Goal: Communication & Community: Connect with others

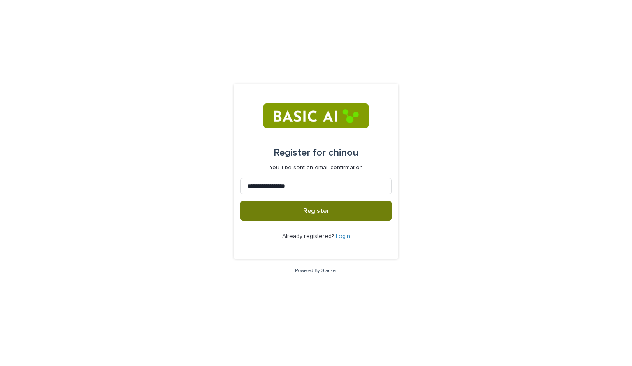
type input "**********"
click at [299, 212] on button "Register" at bounding box center [315, 211] width 151 height 20
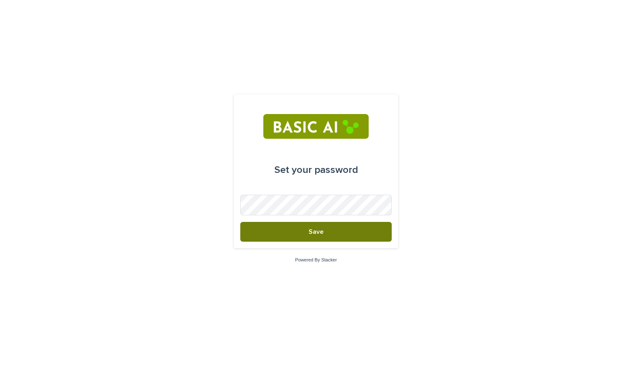
click at [309, 232] on span "Save" at bounding box center [316, 231] width 15 height 7
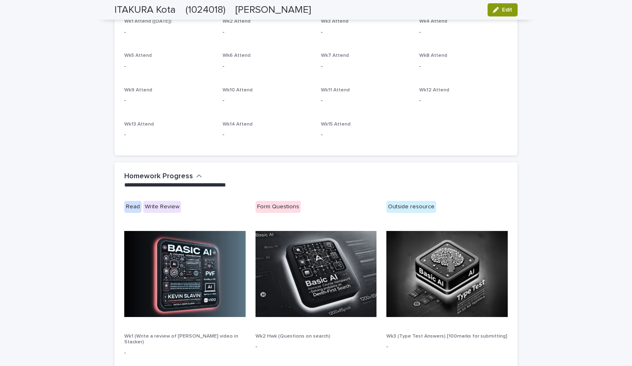
scroll to position [303, 0]
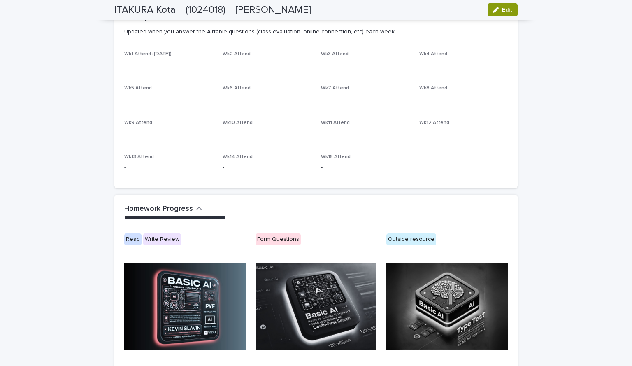
drag, startPoint x: 632, startPoint y: 189, endPoint x: 573, endPoint y: 278, distance: 107.2
click at [573, 278] on div "**********" at bounding box center [316, 133] width 632 height 820
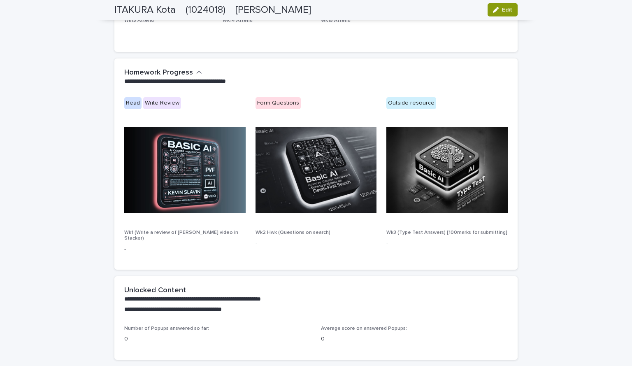
scroll to position [453, 0]
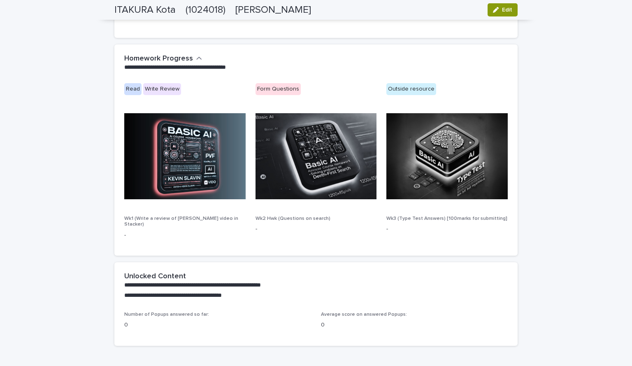
click at [193, 199] on img at bounding box center [184, 156] width 121 height 86
click at [152, 95] on div "Write Review" at bounding box center [162, 89] width 38 height 12
click at [141, 95] on div "Read" at bounding box center [132, 89] width 17 height 12
click at [162, 95] on div "Write Review" at bounding box center [162, 89] width 38 height 12
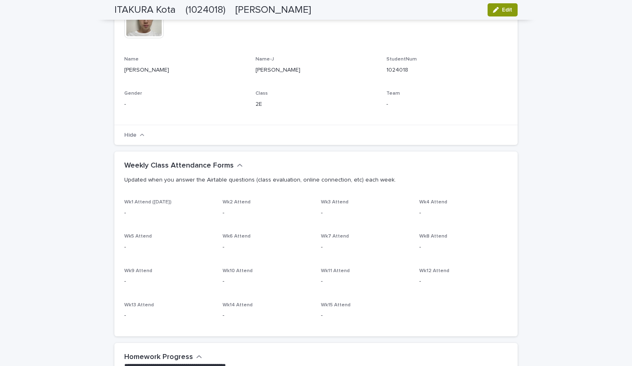
scroll to position [0, 0]
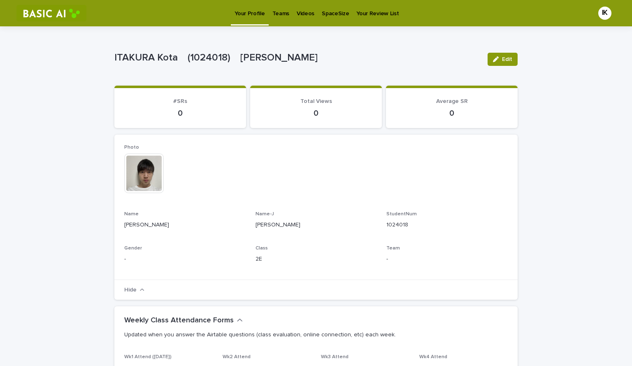
click at [297, 15] on p "Videos" at bounding box center [306, 8] width 18 height 17
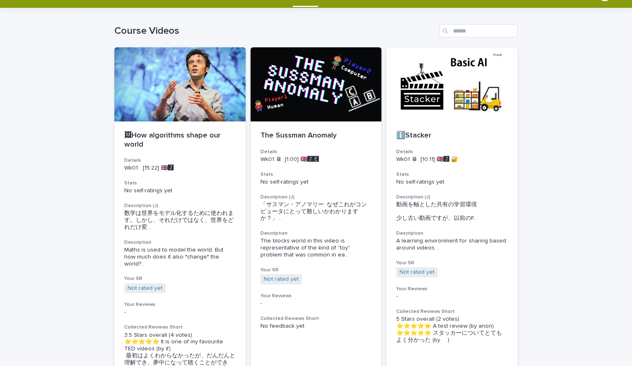
scroll to position [21, 0]
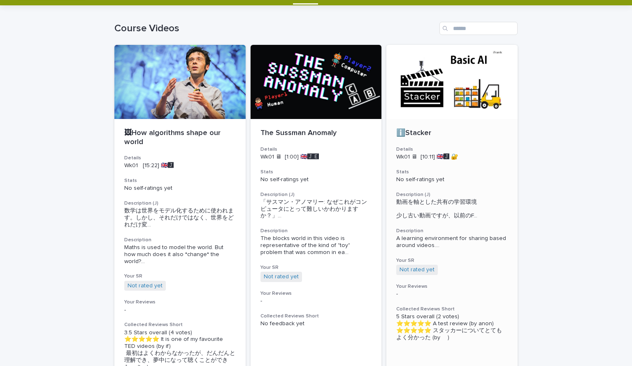
click at [448, 107] on div at bounding box center [452, 82] width 131 height 74
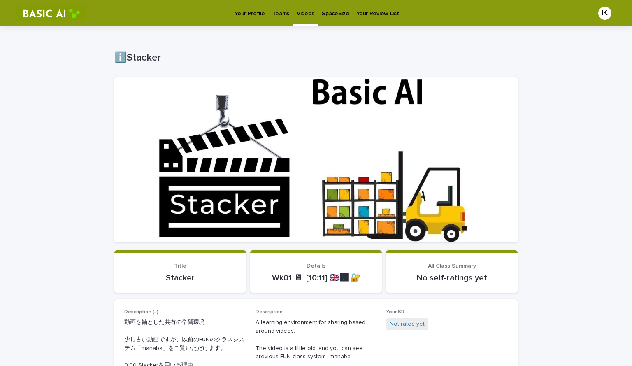
click at [323, 169] on div at bounding box center [315, 159] width 403 height 165
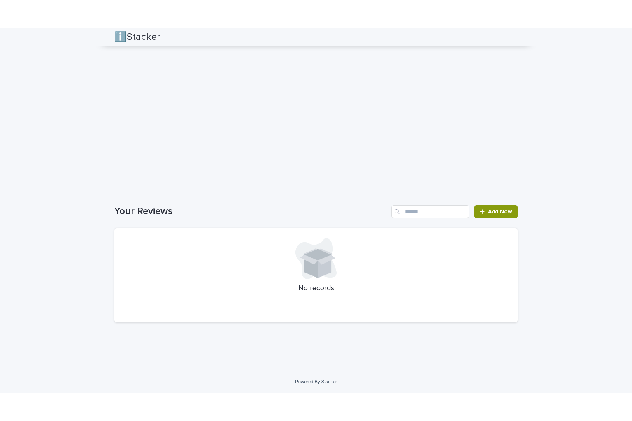
scroll to position [789, 0]
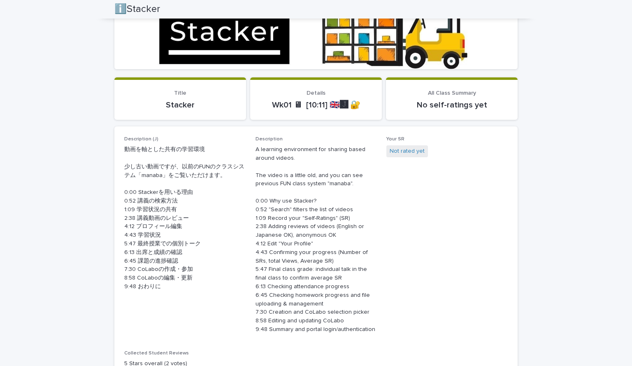
scroll to position [183, 0]
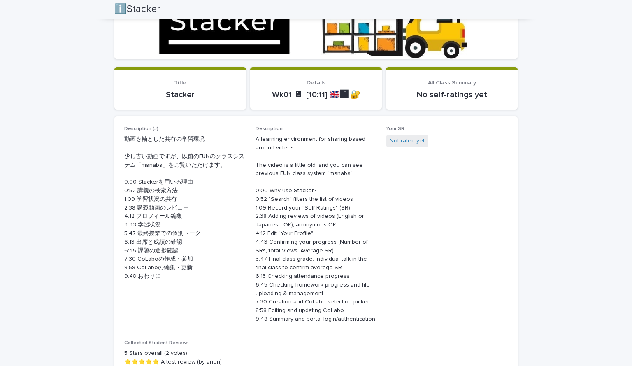
click at [399, 147] on span "Not rated yet" at bounding box center [408, 141] width 42 height 12
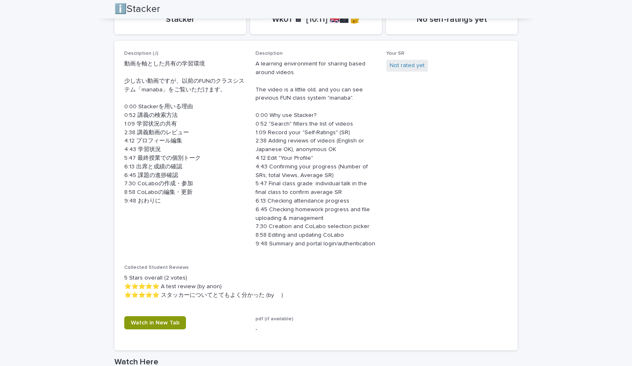
scroll to position [231, 0]
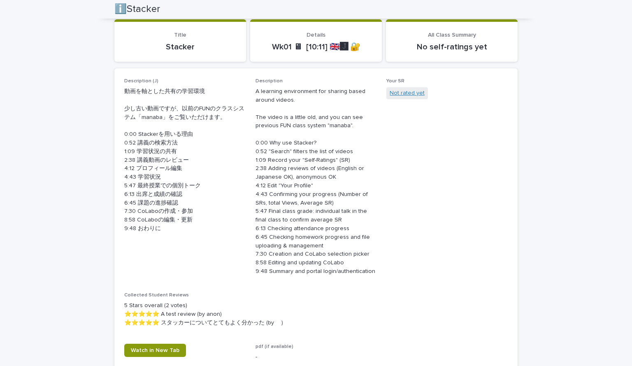
click at [403, 98] on link "Not rated yet" at bounding box center [407, 93] width 35 height 9
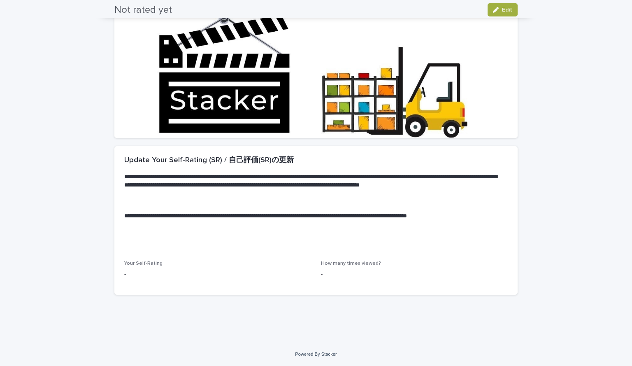
scroll to position [134, 0]
click at [173, 271] on div "Your Self-Rating -" at bounding box center [217, 273] width 187 height 24
click at [227, 270] on p "-" at bounding box center [217, 274] width 187 height 9
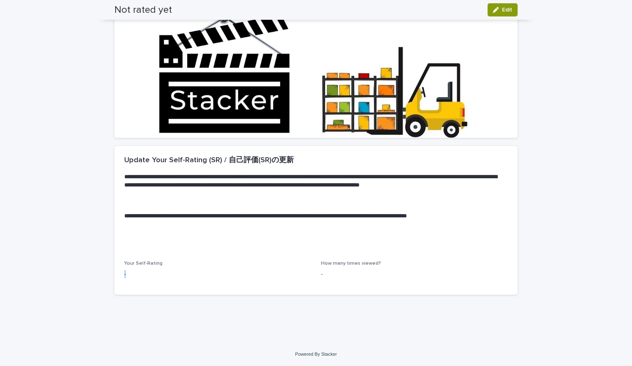
click at [154, 270] on p "-" at bounding box center [217, 274] width 187 height 9
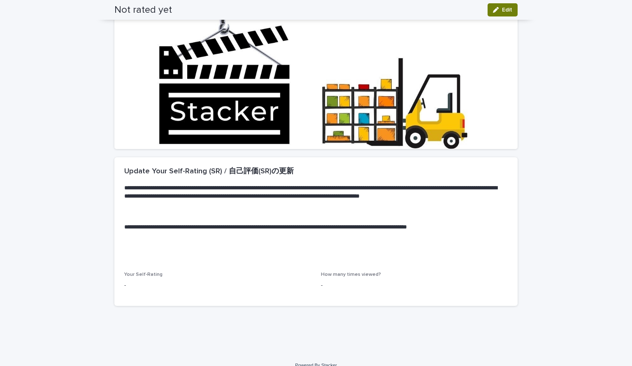
click at [505, 16] on button "Edit" at bounding box center [503, 9] width 30 height 13
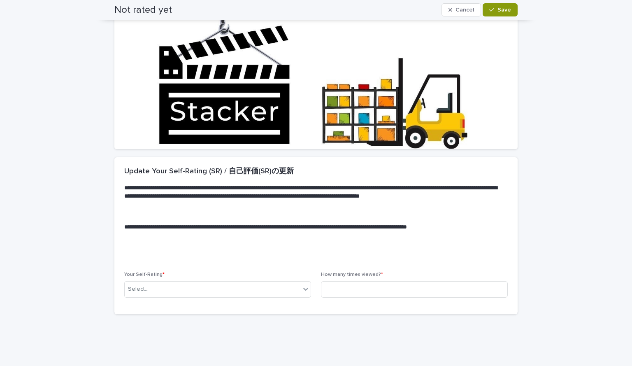
scroll to position [98, 0]
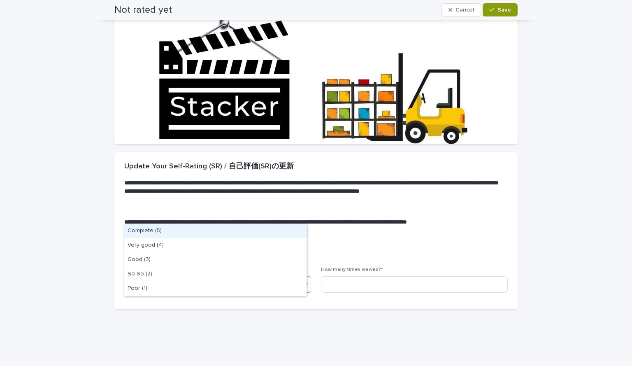
click at [233, 291] on div "Select..." at bounding box center [213, 284] width 176 height 14
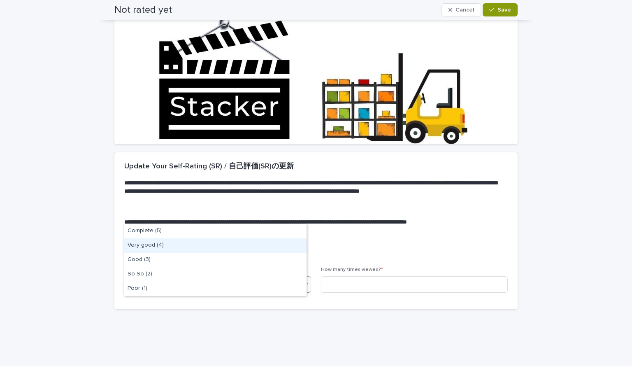
click at [183, 251] on div "Very good (4)" at bounding box center [215, 245] width 182 height 14
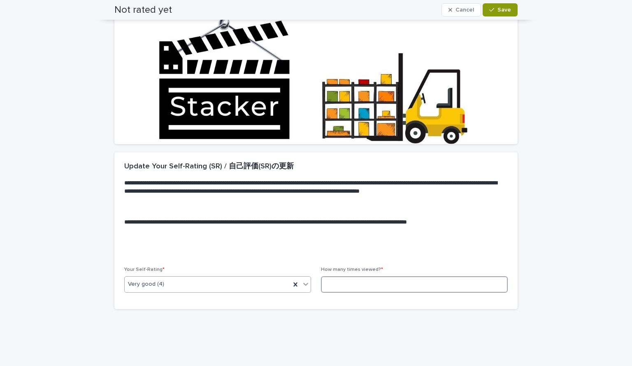
click at [362, 293] on input at bounding box center [414, 284] width 187 height 16
type input "*"
click at [483, 13] on button "Save" at bounding box center [500, 9] width 35 height 13
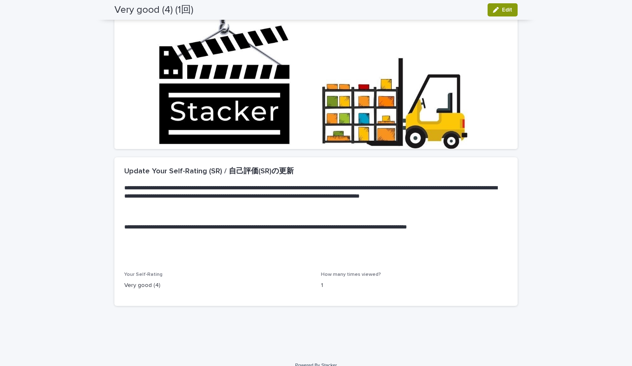
scroll to position [0, 0]
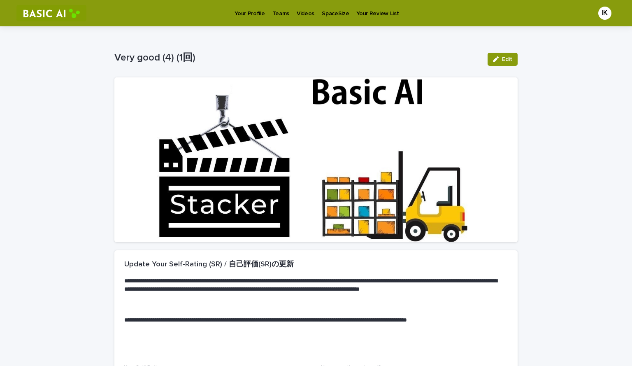
click at [297, 14] on p "Videos" at bounding box center [306, 8] width 18 height 17
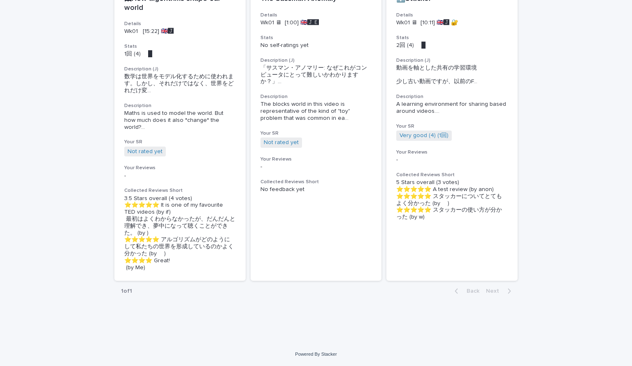
scroll to position [178, 0]
click at [468, 221] on p "5 Stars overall (3 votes) ⭐️⭐️⭐️⭐️⭐️ A test review (by anon) ⭐️⭐️⭐️⭐️⭐️ スタッカーにつ…" at bounding box center [452, 200] width 112 height 42
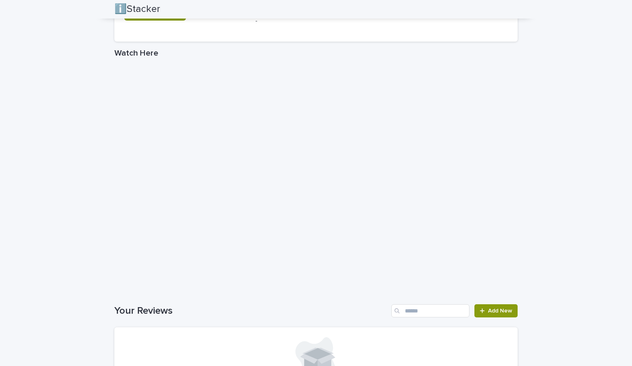
scroll to position [554, 0]
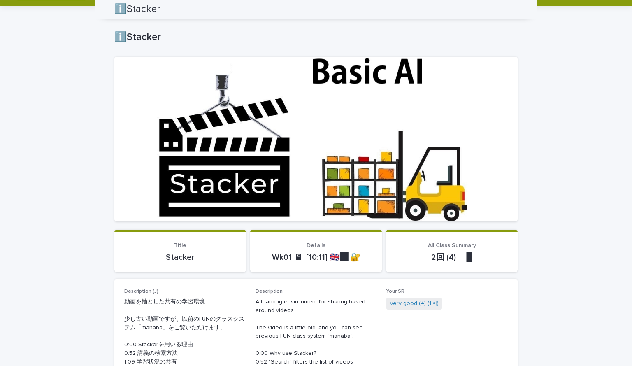
scroll to position [0, 0]
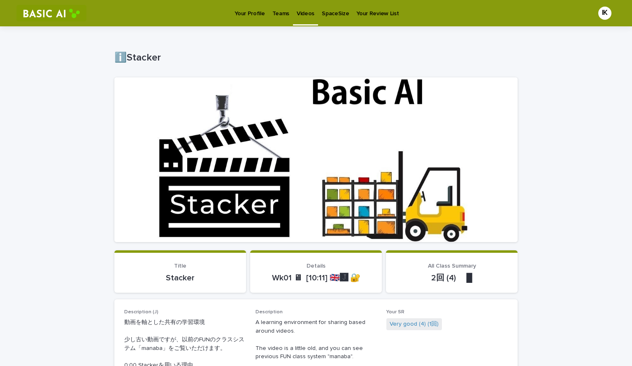
click at [302, 17] on p "Videos" at bounding box center [306, 8] width 18 height 17
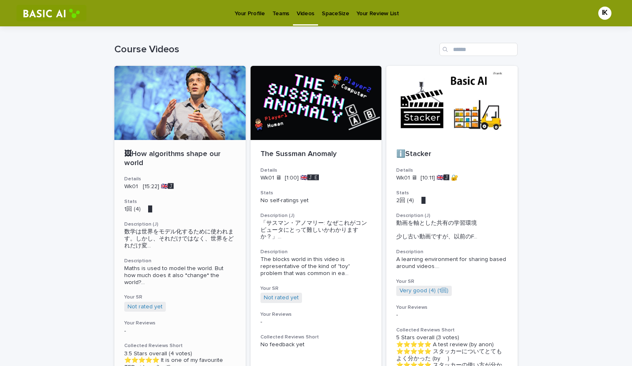
click at [186, 164] on p "🖼How algorithms shape our world" at bounding box center [180, 159] width 112 height 18
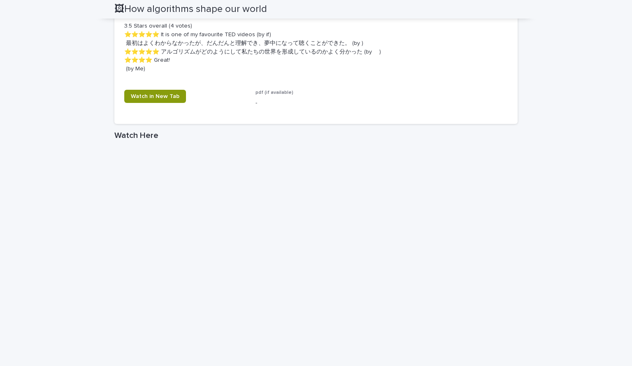
scroll to position [489, 0]
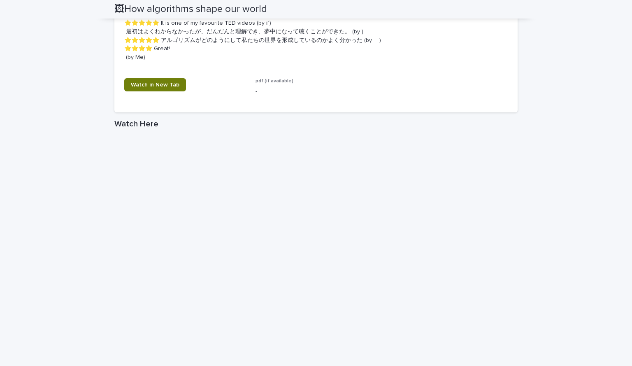
click at [179, 88] on span "Watch in New Tab" at bounding box center [155, 85] width 49 height 6
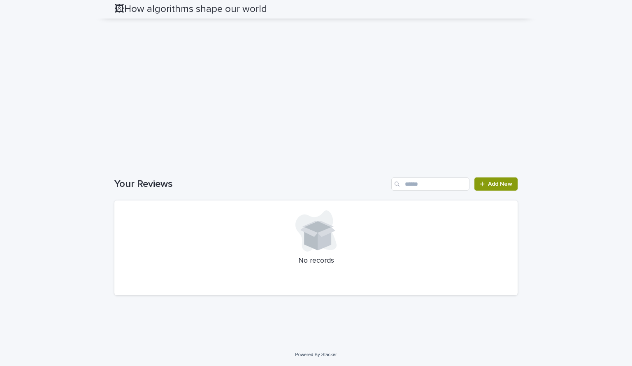
scroll to position [693, 0]
click at [495, 191] on link "Add New" at bounding box center [496, 183] width 43 height 13
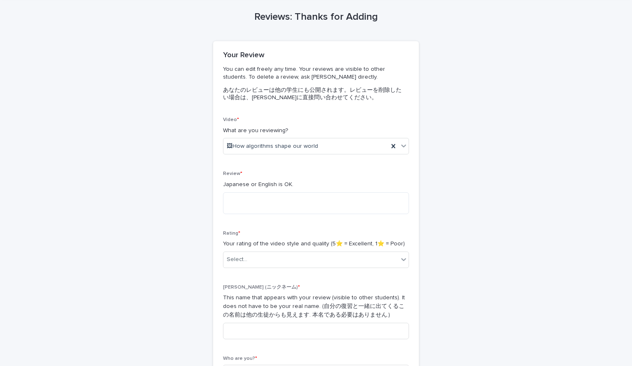
scroll to position [33, 0]
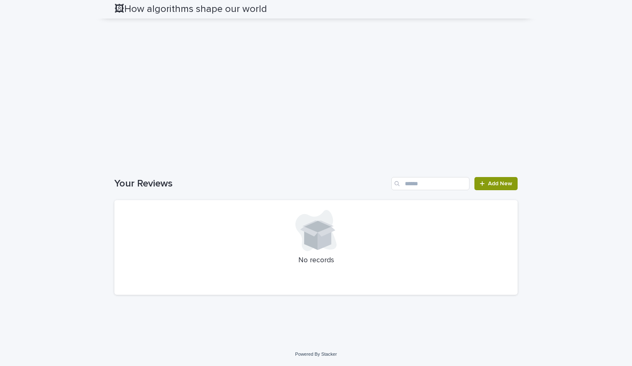
scroll to position [999, 0]
click at [500, 186] on span "Add New" at bounding box center [500, 184] width 24 height 6
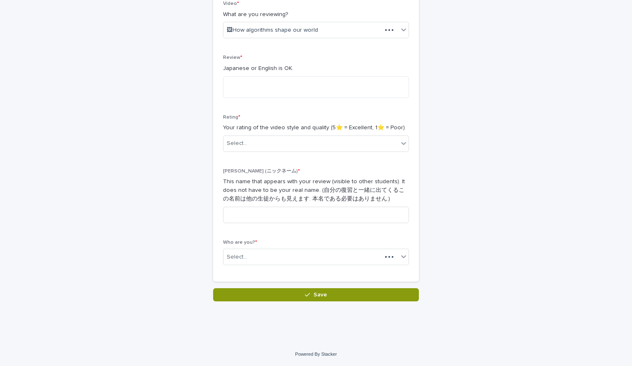
scroll to position [263, 0]
click at [333, 137] on div "Select..." at bounding box center [311, 144] width 175 height 14
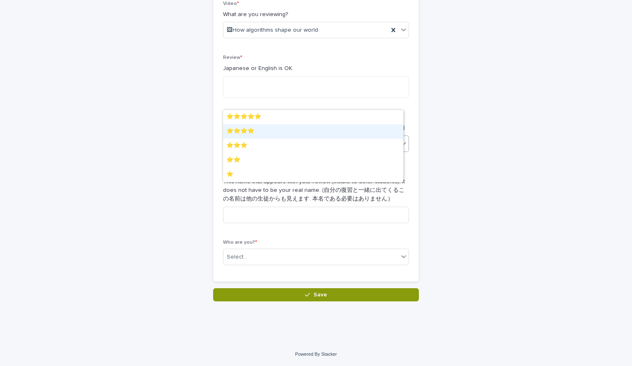
click at [282, 135] on div "⭐️⭐️⭐️⭐️" at bounding box center [313, 131] width 180 height 14
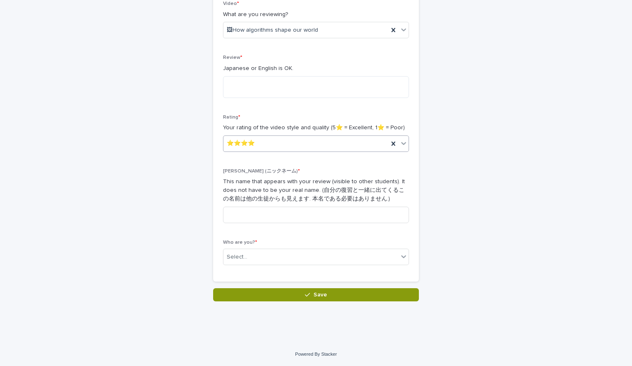
scroll to position [204, 0]
click at [267, 87] on textarea at bounding box center [316, 87] width 186 height 22
type textarea "********"
click at [356, 223] on input at bounding box center [316, 215] width 186 height 16
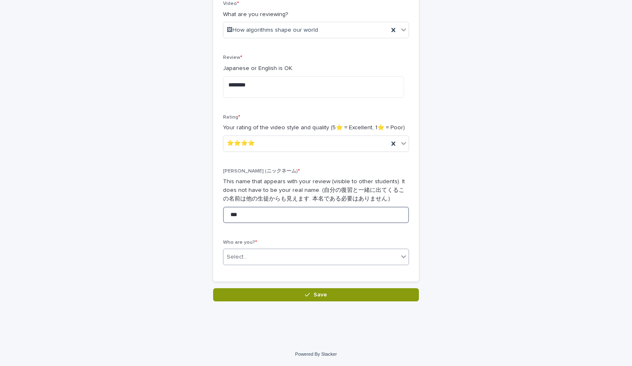
type input "***"
click at [348, 264] on div "Select..." at bounding box center [311, 257] width 175 height 14
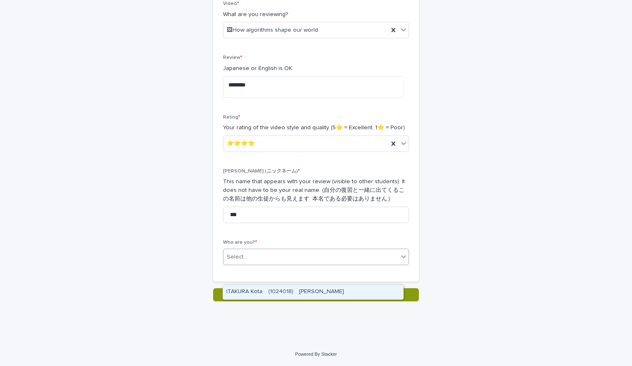
click at [299, 290] on div "ITAKURA Kota　(1024018)　[PERSON_NAME]" at bounding box center [313, 292] width 180 height 14
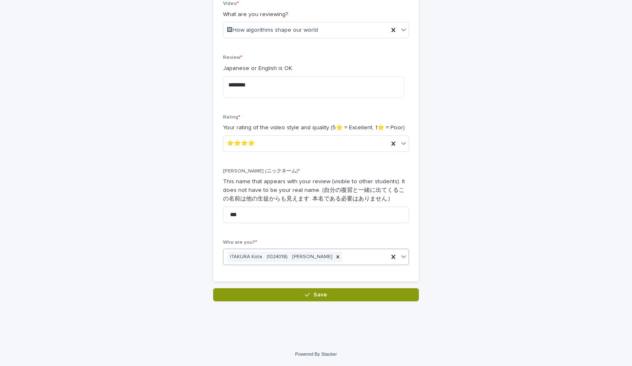
scroll to position [236, 0]
click at [295, 76] on textarea "********" at bounding box center [313, 87] width 181 height 22
type textarea "*"
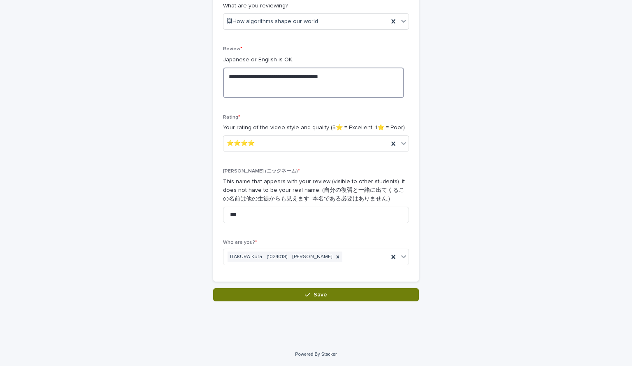
type textarea "**********"
click at [322, 298] on span "Save" at bounding box center [321, 295] width 14 height 6
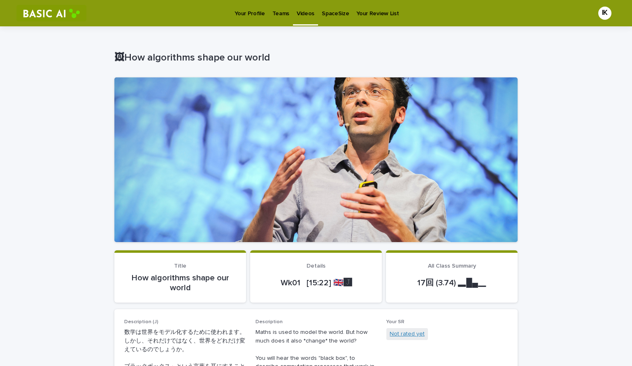
click at [417, 338] on link "Not rated yet" at bounding box center [407, 334] width 35 height 9
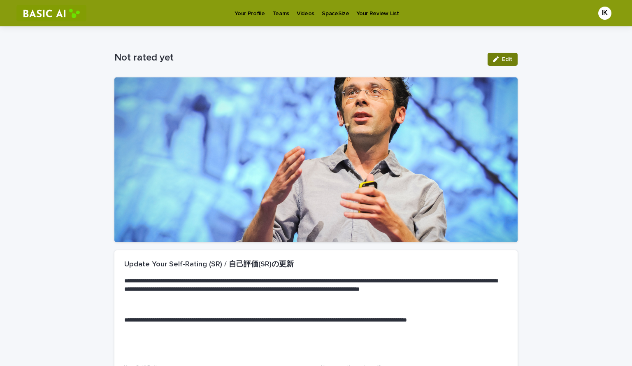
click at [494, 66] on button "Edit" at bounding box center [503, 59] width 30 height 13
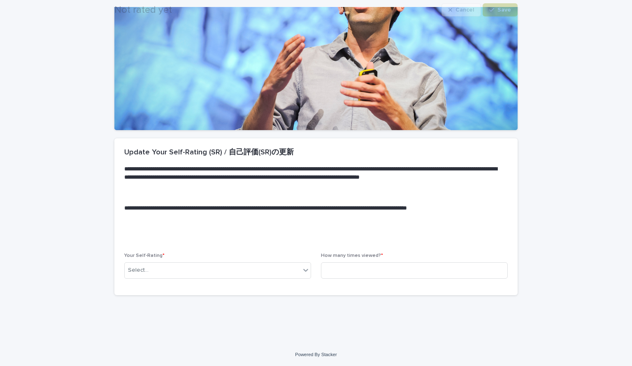
scroll to position [144, 0]
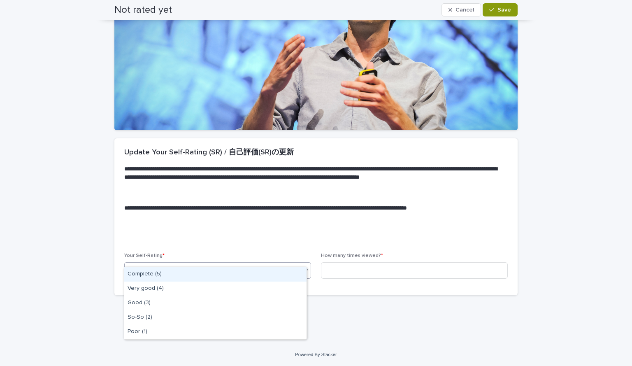
click at [296, 263] on div "Select..." at bounding box center [213, 270] width 176 height 14
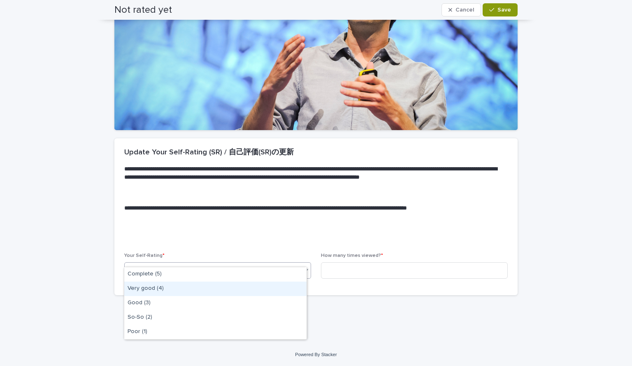
click at [242, 288] on div "Very good (4)" at bounding box center [215, 289] width 182 height 14
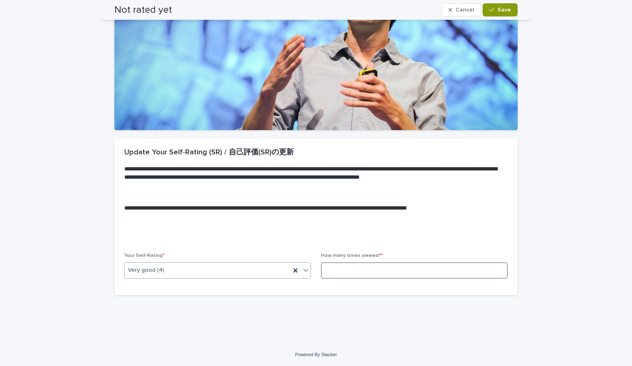
click at [333, 262] on input at bounding box center [414, 270] width 187 height 16
type input "*"
click at [502, 4] on div "Not rated yet Cancel Save" at bounding box center [315, 10] width 403 height 20
click at [502, 7] on span "Save" at bounding box center [505, 10] width 14 height 6
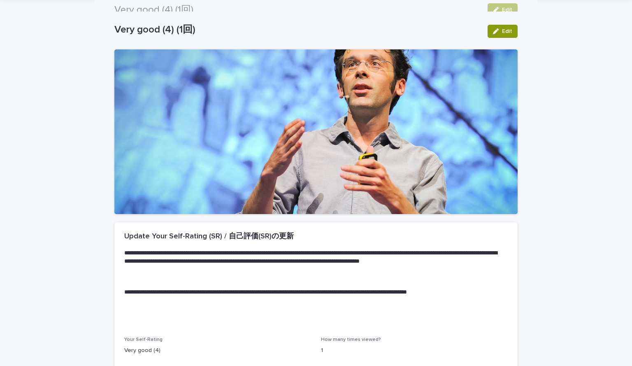
scroll to position [0, 0]
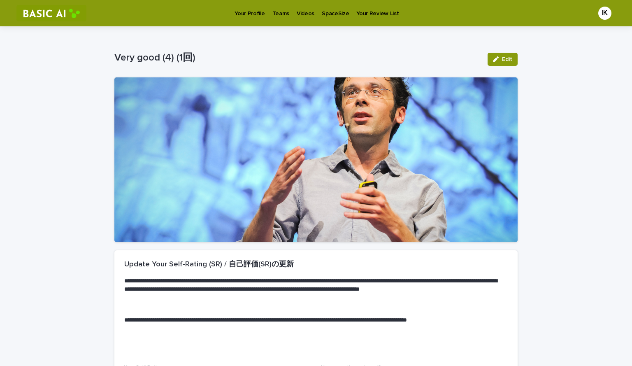
click at [301, 9] on p "Videos" at bounding box center [306, 8] width 18 height 17
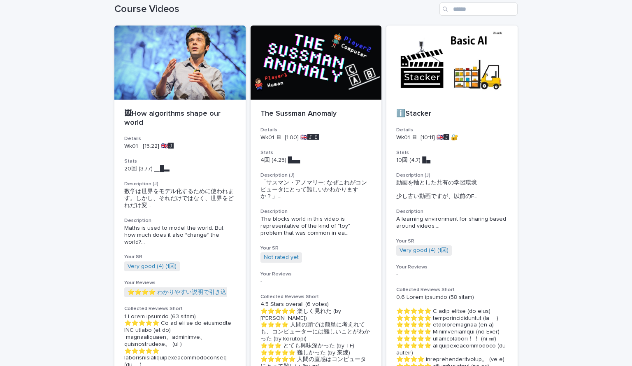
scroll to position [42, 0]
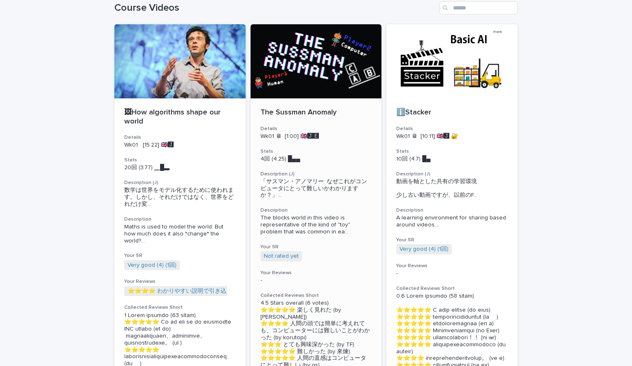
click at [309, 91] on div at bounding box center [316, 61] width 131 height 74
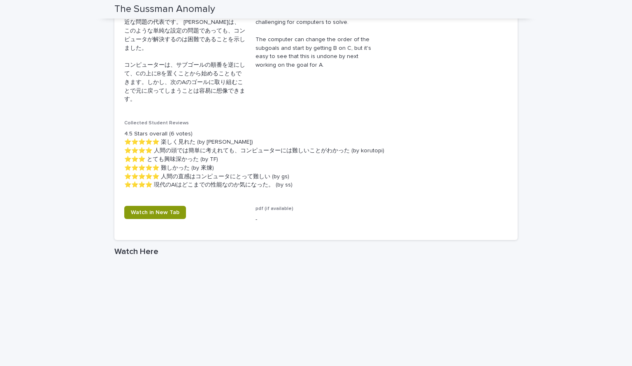
scroll to position [345, 0]
click at [157, 224] on div "Watch in New Tab" at bounding box center [184, 214] width 121 height 20
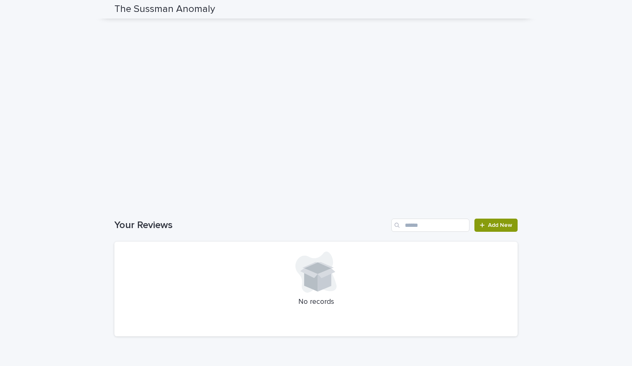
scroll to position [626, 0]
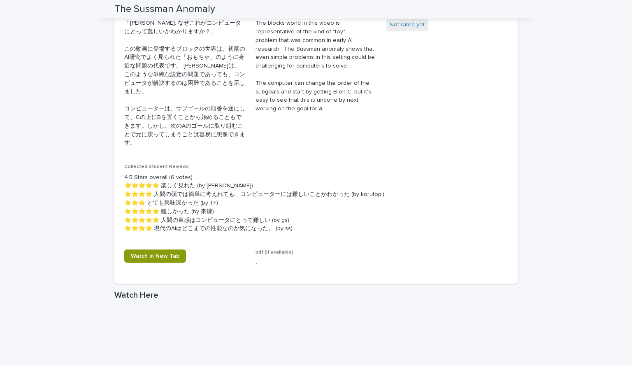
scroll to position [298, 0]
click at [412, 30] on link "Not rated yet" at bounding box center [407, 26] width 35 height 9
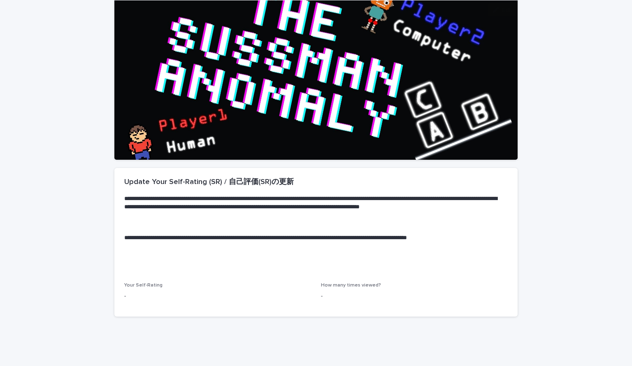
scroll to position [134, 0]
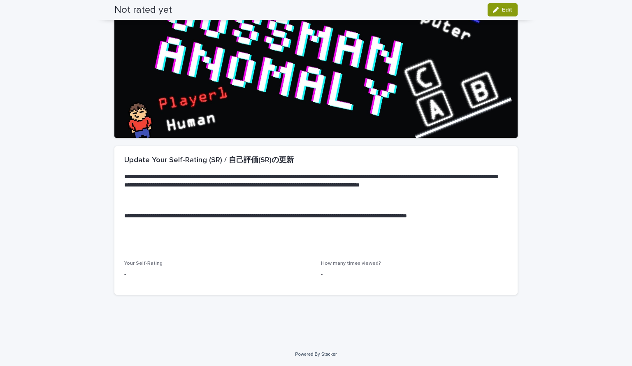
click at [129, 271] on div "Your Self-Rating -" at bounding box center [217, 273] width 187 height 24
click at [502, 12] on span "Edit" at bounding box center [507, 10] width 10 height 6
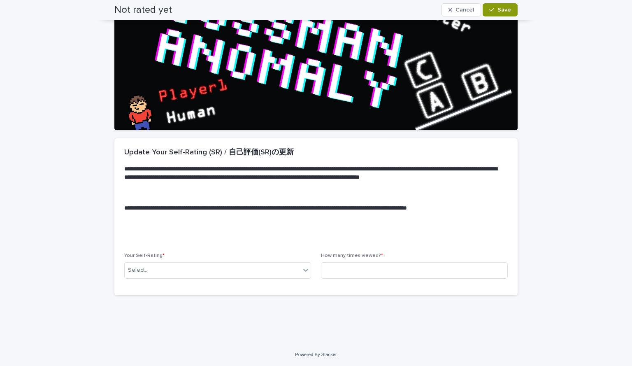
scroll to position [139, 0]
click at [302, 266] on icon at bounding box center [306, 270] width 8 height 8
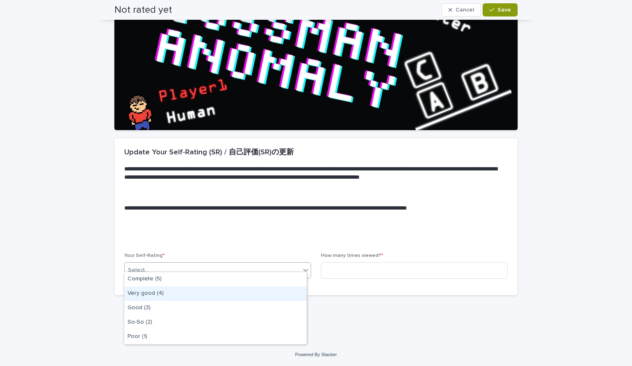
click at [263, 292] on div "Very good (4)" at bounding box center [215, 293] width 182 height 14
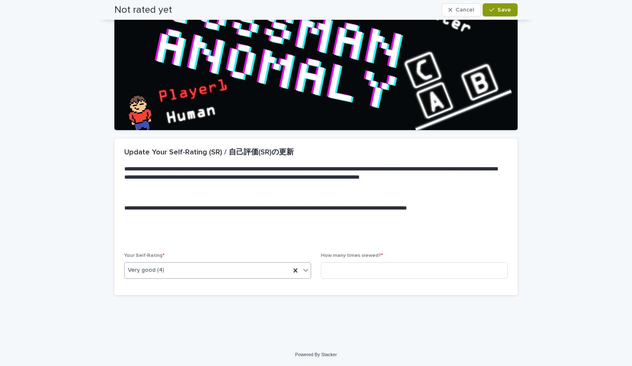
click at [303, 269] on icon at bounding box center [305, 270] width 5 height 3
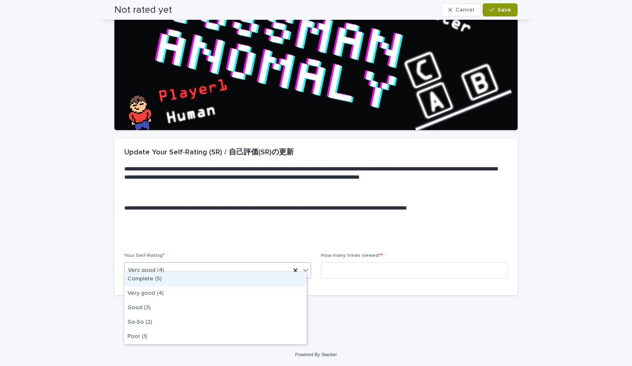
click at [286, 277] on div "Complete (5)" at bounding box center [215, 279] width 182 height 14
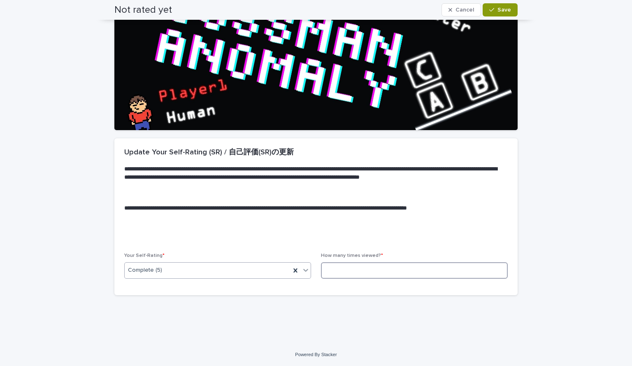
click at [376, 265] on input at bounding box center [414, 270] width 187 height 16
type input "*"
click at [502, 9] on span "Save" at bounding box center [505, 10] width 14 height 6
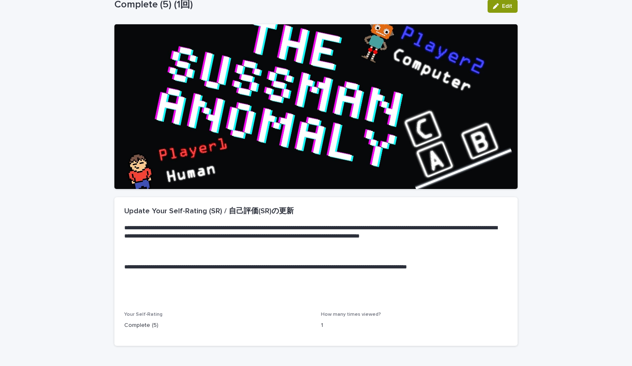
scroll to position [0, 0]
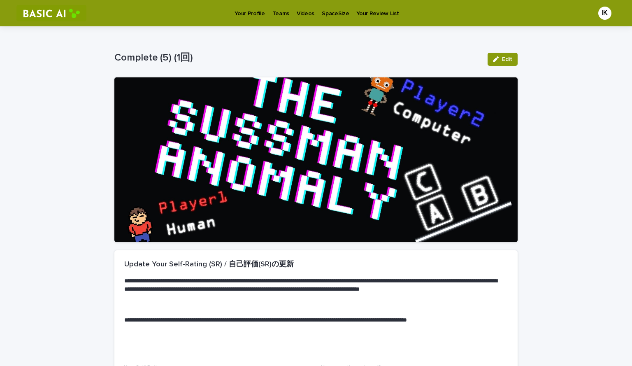
click at [308, 15] on p "Videos" at bounding box center [306, 8] width 18 height 17
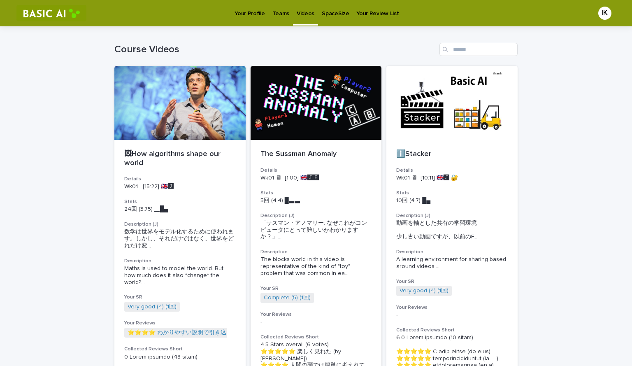
click at [250, 16] on p "Your Profile" at bounding box center [250, 8] width 30 height 17
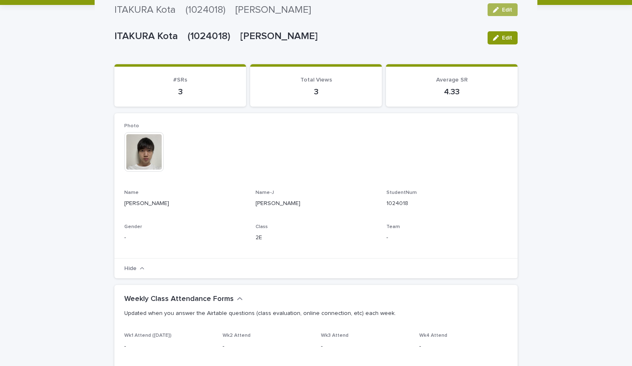
scroll to position [3, 0]
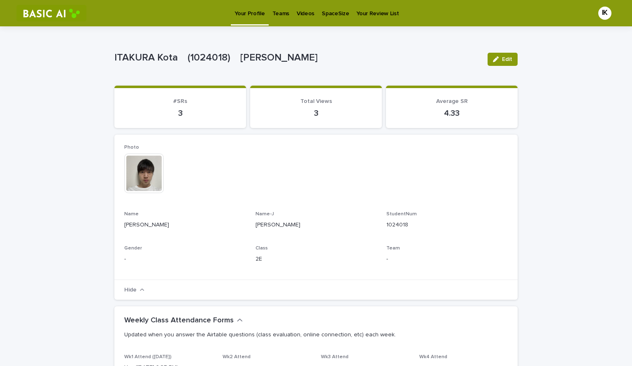
click at [275, 16] on p "Teams" at bounding box center [280, 8] width 17 height 17
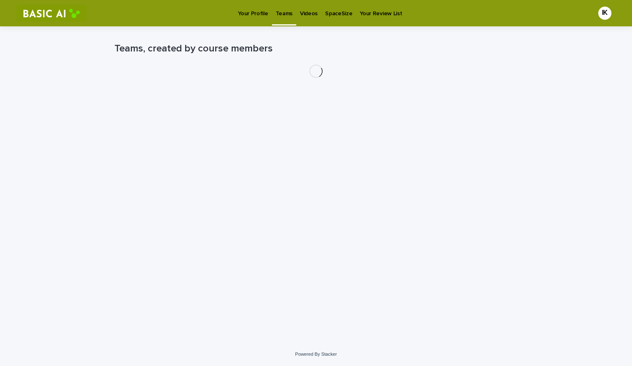
click at [277, 11] on p "Teams" at bounding box center [284, 8] width 17 height 17
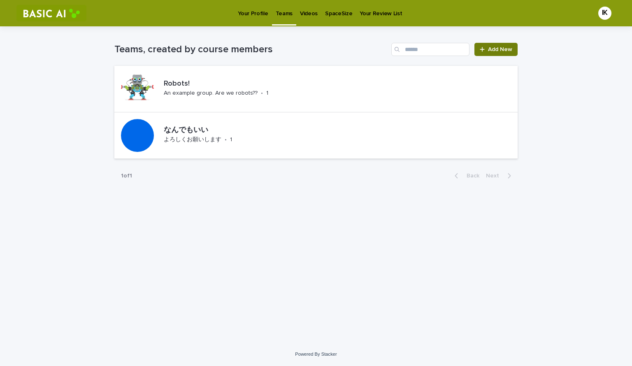
click at [491, 52] on span "Add New" at bounding box center [500, 50] width 24 height 6
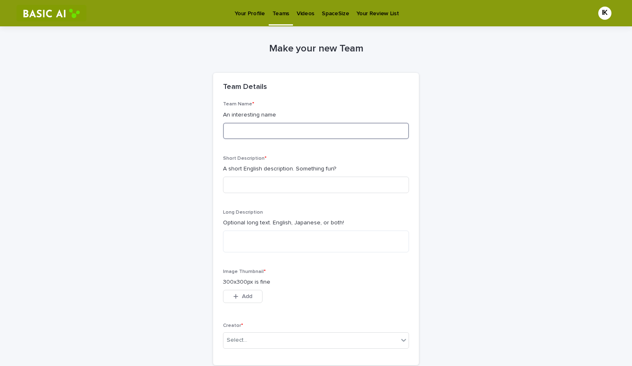
click at [357, 139] on input at bounding box center [316, 131] width 186 height 16
type input "*"
type input "******"
click at [356, 193] on input at bounding box center [316, 185] width 186 height 16
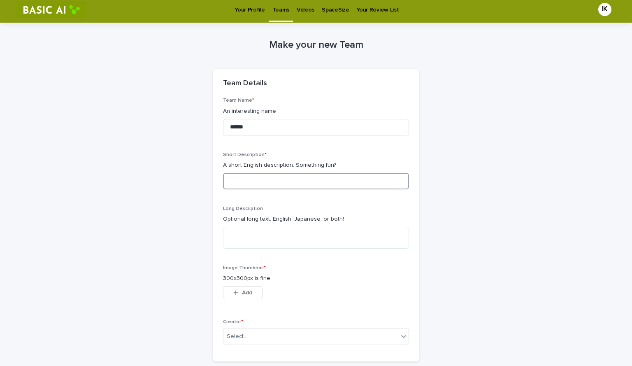
click at [383, 189] on input at bounding box center [316, 181] width 186 height 16
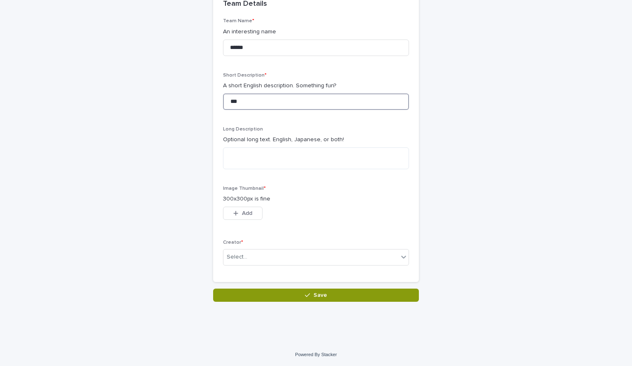
scroll to position [126, 0]
type input "***"
click at [256, 220] on button "Add" at bounding box center [243, 213] width 40 height 13
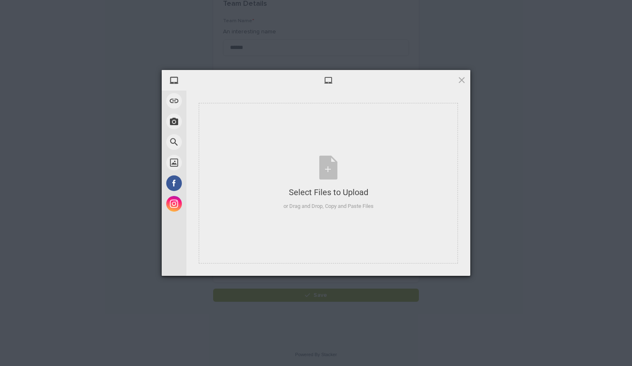
click at [117, 191] on div "My Device Link (URL) Take Photo Web Search Unsplash Facebook Instagram Select F…" at bounding box center [316, 183] width 632 height 366
click at [458, 79] on span at bounding box center [461, 79] width 9 height 9
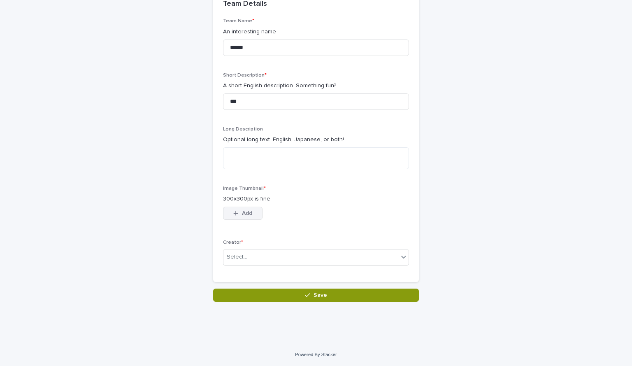
click at [257, 220] on button "Add" at bounding box center [243, 213] width 40 height 13
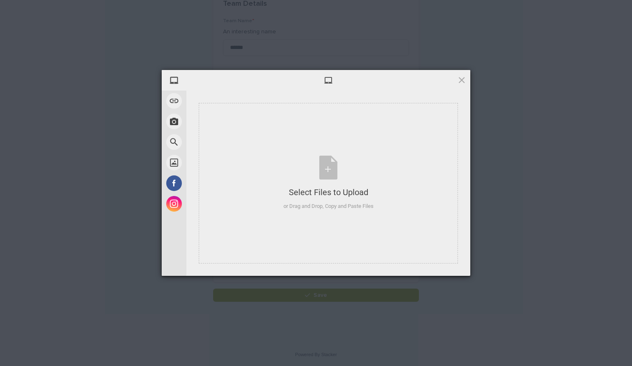
click at [114, 155] on div "My Device Link (URL) Take Photo Web Search Unsplash Facebook Instagram Select F…" at bounding box center [316, 183] width 632 height 366
click at [466, 79] on span at bounding box center [461, 79] width 9 height 9
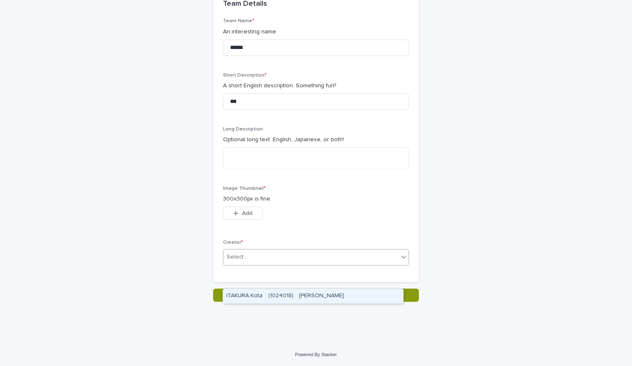
click at [365, 264] on div "Select..." at bounding box center [311, 257] width 175 height 14
click at [360, 291] on div "ITAKURA Kota　(1024018)　板倉　航太" at bounding box center [313, 296] width 180 height 14
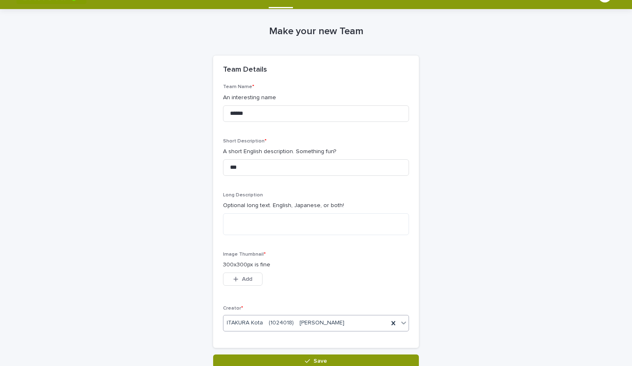
scroll to position [0, 0]
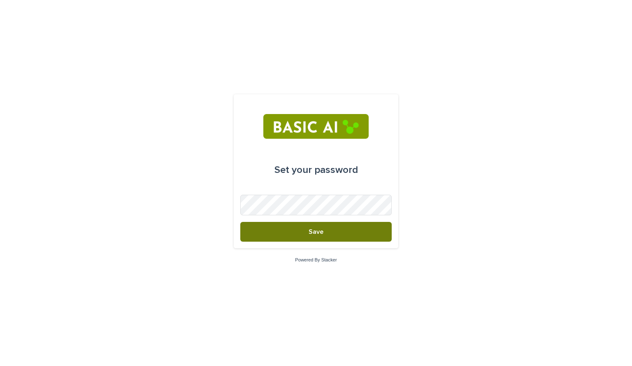
click at [349, 233] on button "Save" at bounding box center [315, 232] width 151 height 20
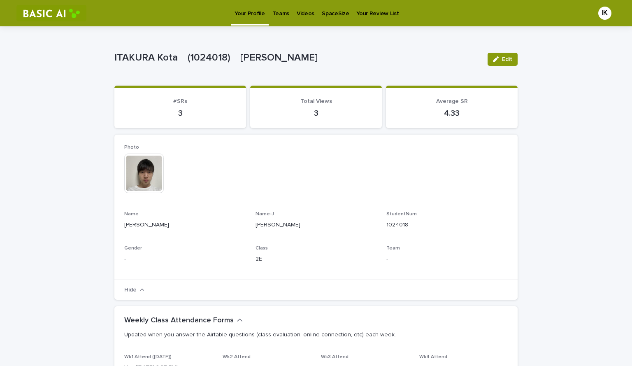
click at [280, 10] on p "Teams" at bounding box center [280, 8] width 17 height 17
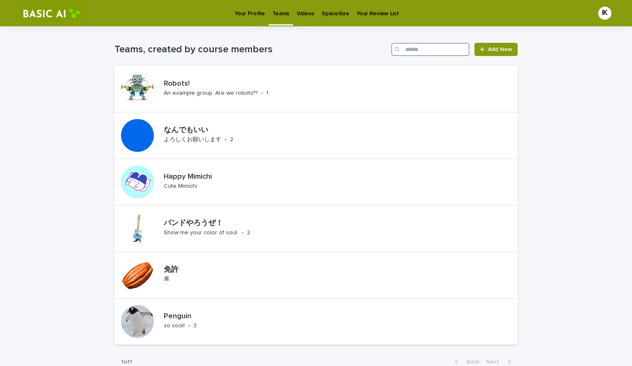
click at [405, 55] on input "Search" at bounding box center [430, 49] width 78 height 13
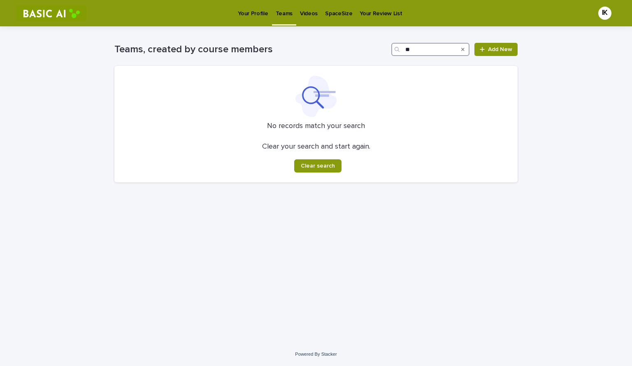
type input "*"
type input "**"
click at [327, 169] on span "Clear search" at bounding box center [318, 166] width 34 height 6
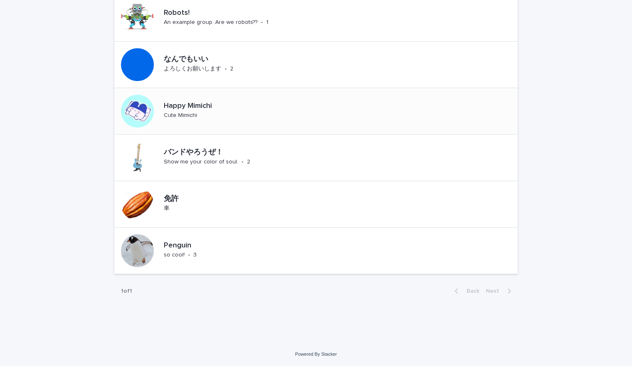
scroll to position [101, 0]
click at [2, 242] on div "Loading... Saving… Loading... Saving… Teams, created by course members Add New …" at bounding box center [316, 149] width 632 height 387
click at [2, 243] on div "Loading... Saving… Loading... Saving… Teams, created by course members Add New …" at bounding box center [316, 149] width 632 height 387
click at [65, 301] on div "Loading... Saving… Loading... Saving… Teams, created by course members Add New …" at bounding box center [316, 149] width 632 height 387
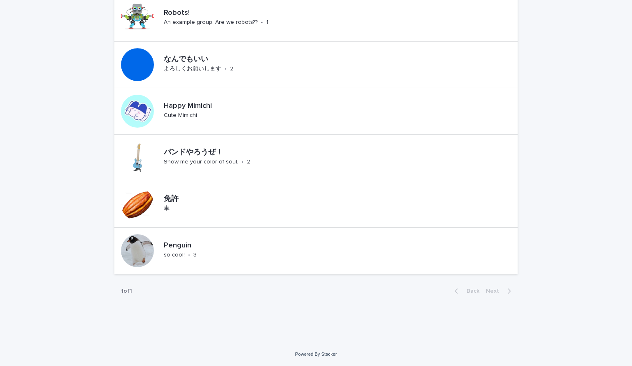
scroll to position [92, 0]
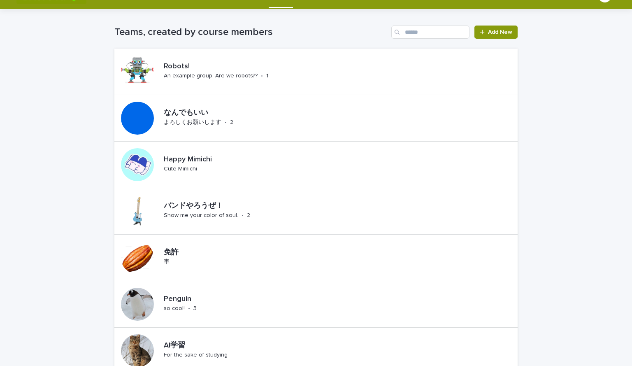
scroll to position [16, 0]
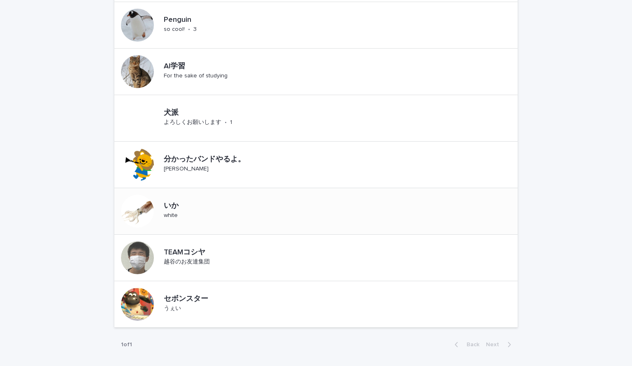
scroll to position [321, 0]
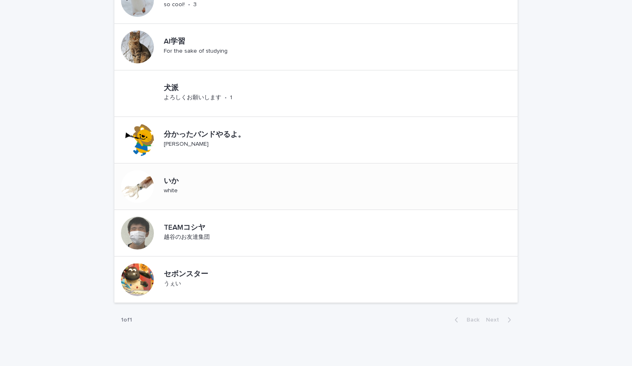
click at [212, 210] on div "いか white" at bounding box center [315, 186] width 403 height 47
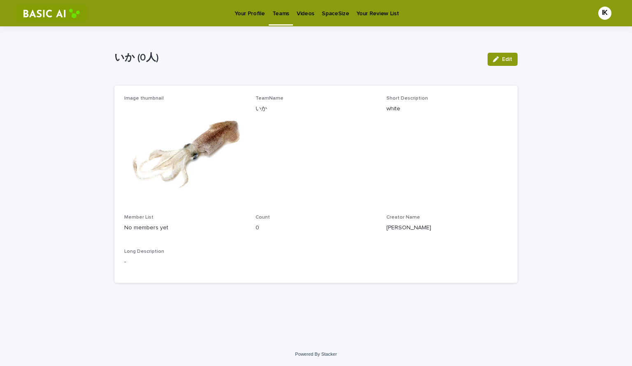
scroll to position [19, 0]
click at [501, 53] on button "Edit" at bounding box center [503, 59] width 30 height 13
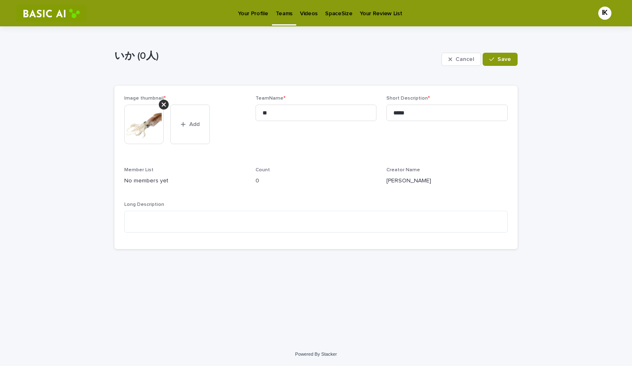
scroll to position [0, 0]
click at [449, 62] on div "button" at bounding box center [452, 59] width 7 height 6
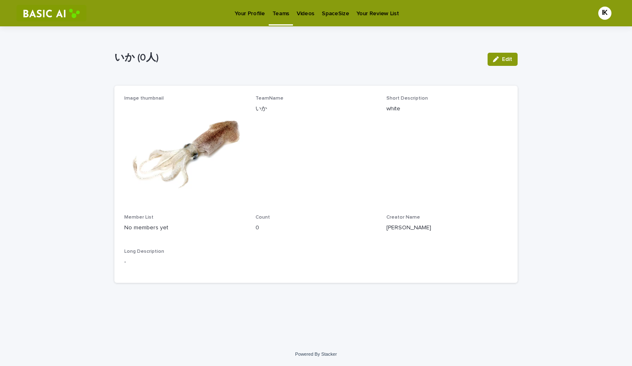
click at [142, 232] on p "No members yet" at bounding box center [184, 228] width 121 height 9
click at [97, 145] on div "Loading... Saving… Loading... Saving… いか (0人) Edit いか (0人) Edit Sorry, there wa…" at bounding box center [316, 184] width 632 height 316
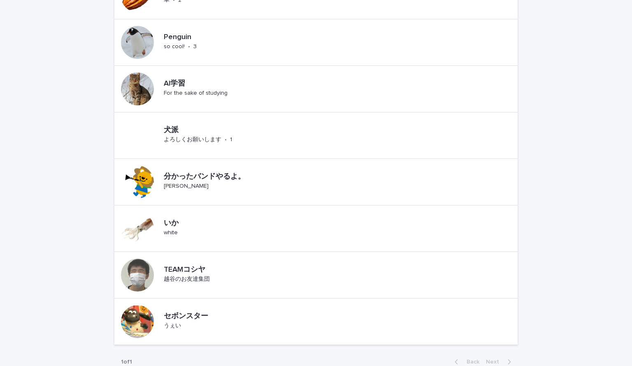
scroll to position [283, 0]
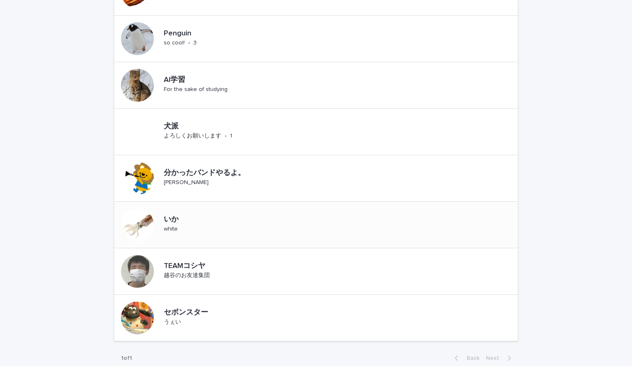
drag, startPoint x: 155, startPoint y: 247, endPoint x: 181, endPoint y: 277, distance: 39.7
click at [181, 238] on div "いか white" at bounding box center [178, 225] width 35 height 26
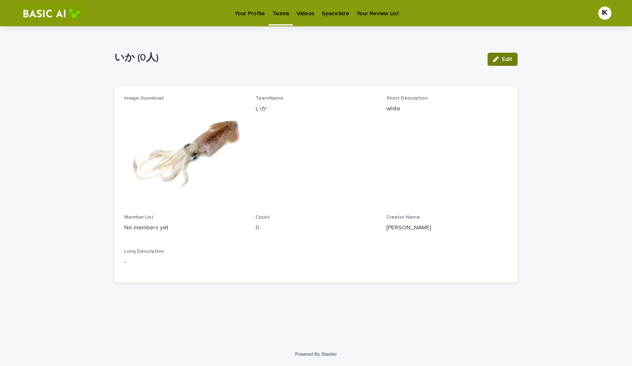
click at [503, 62] on span "Edit" at bounding box center [507, 59] width 10 height 6
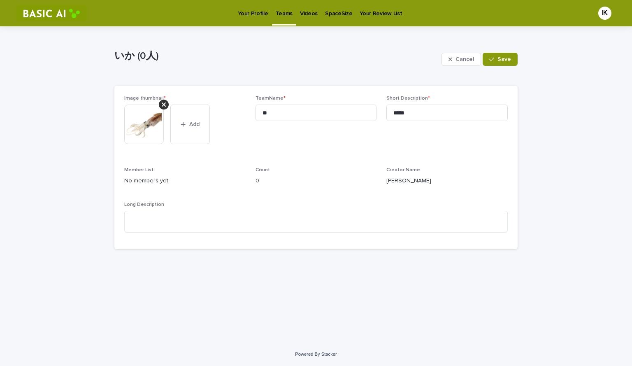
click at [173, 185] on p "No members yet" at bounding box center [184, 181] width 121 height 9
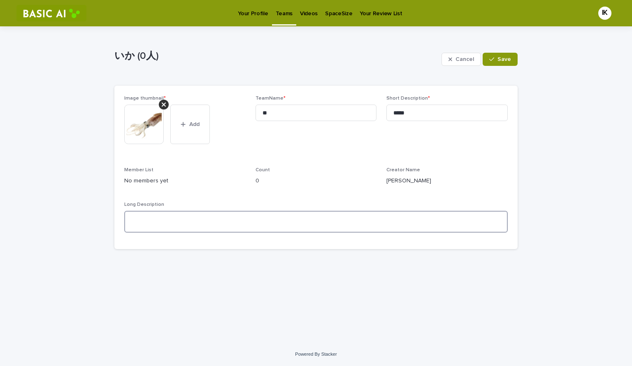
click at [205, 233] on textarea at bounding box center [316, 222] width 384 height 22
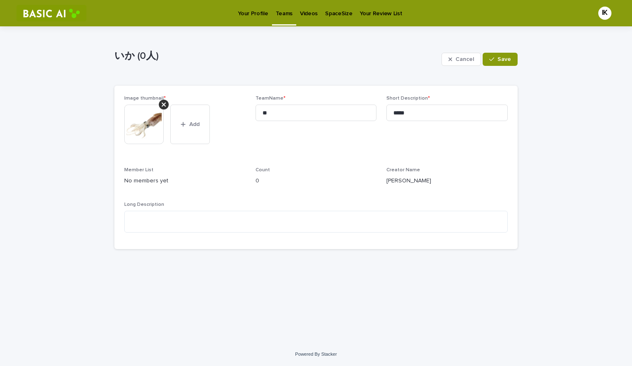
click at [581, 179] on div "Loading... Saving… Loading... Saving… いか (0人) Cancel Save いか (0人) Cancel Save S…" at bounding box center [316, 184] width 632 height 316
click at [449, 62] on div "button" at bounding box center [452, 59] width 7 height 6
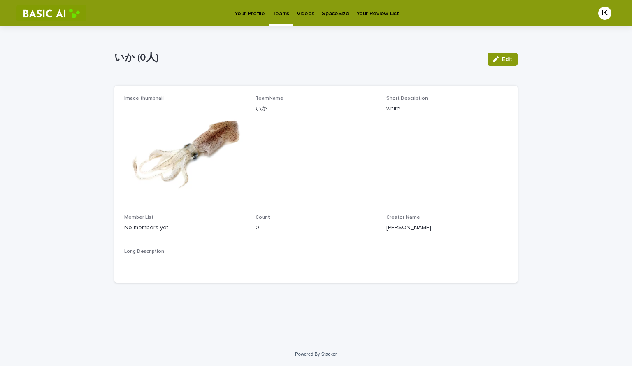
click at [244, 8] on p "Your Profile" at bounding box center [250, 8] width 30 height 17
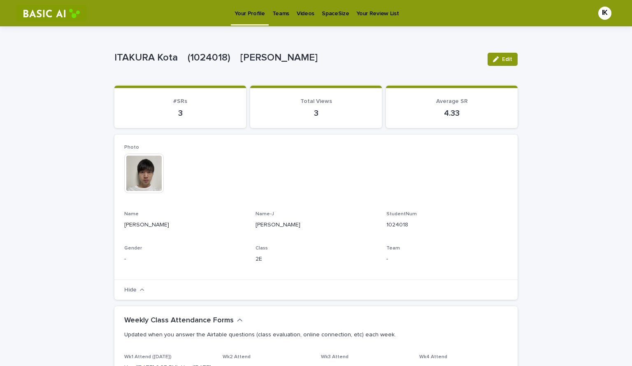
click at [602, 14] on div "IK" at bounding box center [604, 13] width 13 height 13
click at [479, 22] on div at bounding box center [316, 13] width 632 height 26
click at [298, 14] on p "Videos" at bounding box center [306, 8] width 18 height 17
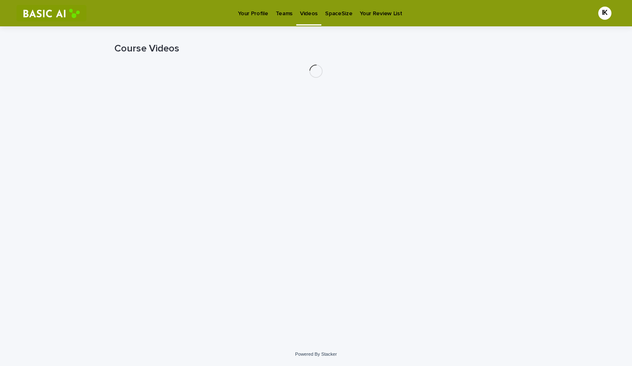
click at [276, 14] on p "Teams" at bounding box center [284, 8] width 17 height 17
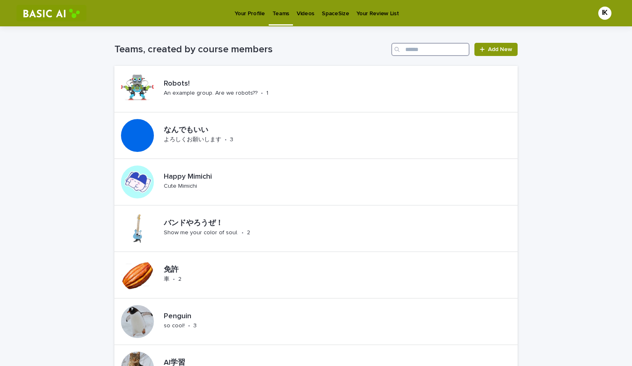
click at [407, 50] on input "Search" at bounding box center [430, 49] width 78 height 13
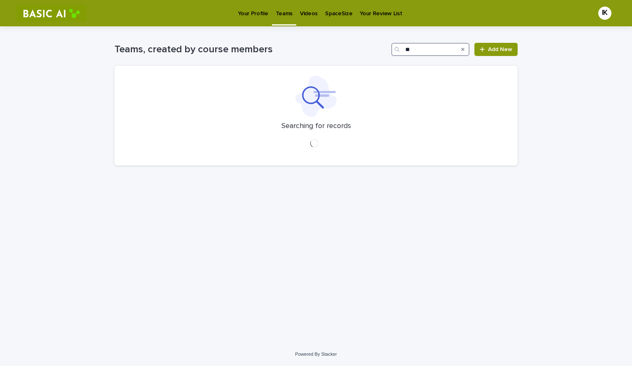
type input "*"
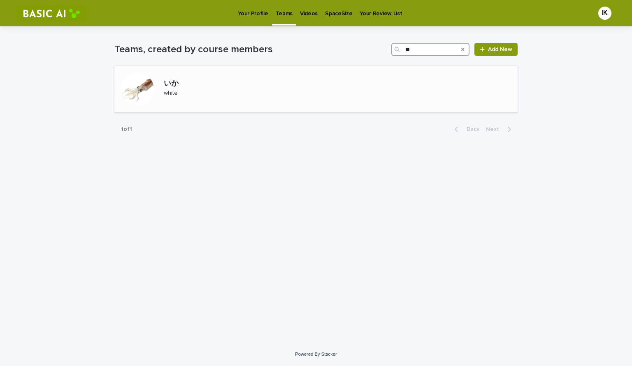
type input "**"
click at [135, 98] on div at bounding box center [137, 88] width 33 height 33
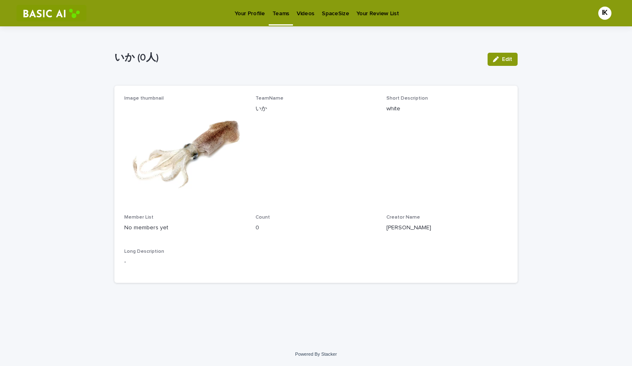
click at [288, 93] on div "Image thumbnail TeamName いか Short Description white Member List No members yet …" at bounding box center [315, 184] width 403 height 197
drag, startPoint x: 383, startPoint y: 106, endPoint x: 396, endPoint y: 102, distance: 13.8
click at [396, 102] on div "Image thumbnail TeamName いか Short Description white Member List No members yet …" at bounding box center [315, 184] width 403 height 197
click at [446, 113] on p "white" at bounding box center [447, 109] width 121 height 9
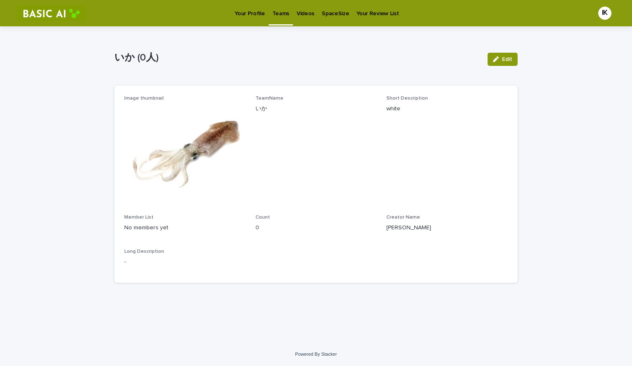
click at [450, 219] on div "Image thumbnail TeamName いか Short Description white Member List No members yet …" at bounding box center [316, 183] width 384 height 177
click at [488, 58] on button "Edit" at bounding box center [503, 59] width 30 height 13
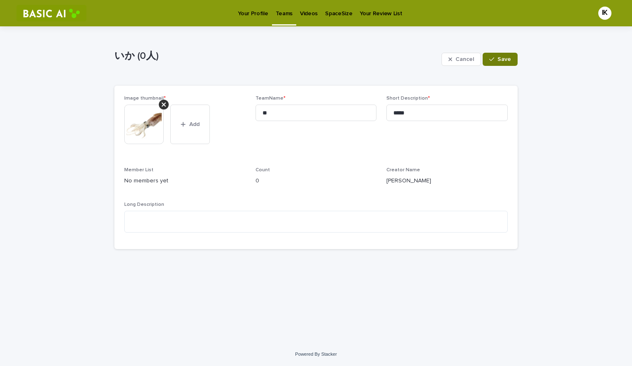
click at [493, 62] on div "button" at bounding box center [493, 59] width 8 height 6
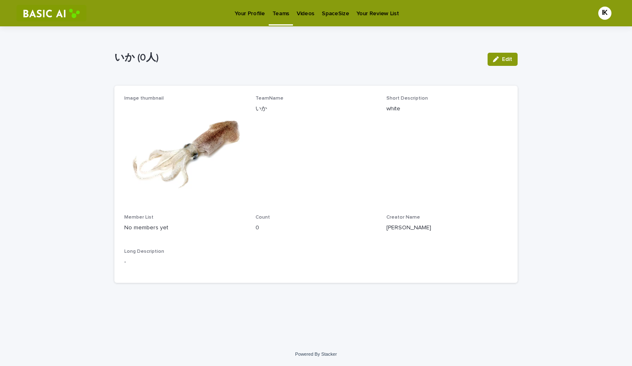
click at [493, 62] on icon "button" at bounding box center [496, 59] width 6 height 6
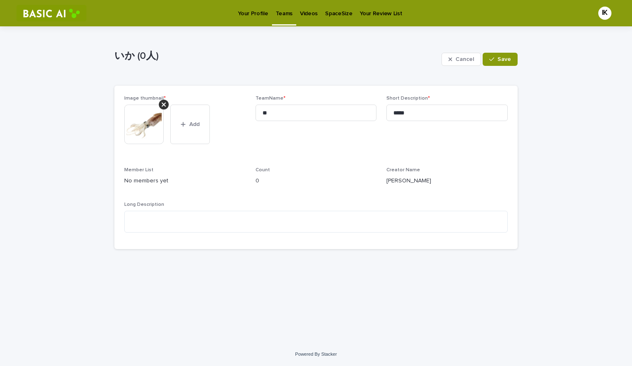
click at [281, 191] on div "Count 0" at bounding box center [316, 179] width 121 height 24
click at [261, 185] on p "0" at bounding box center [316, 181] width 121 height 9
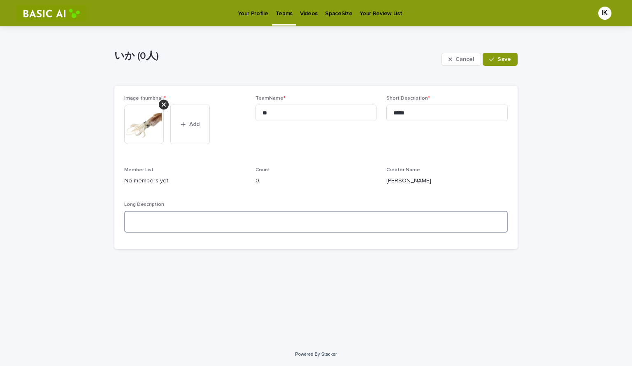
click at [242, 233] on textarea at bounding box center [316, 222] width 384 height 22
type textarea "*"
type textarea "**"
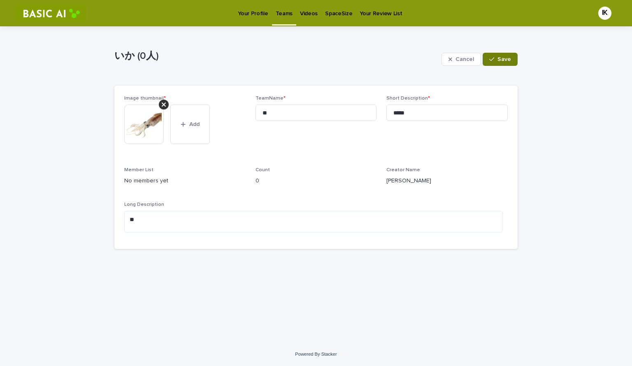
click at [498, 62] on span "Save" at bounding box center [505, 59] width 14 height 6
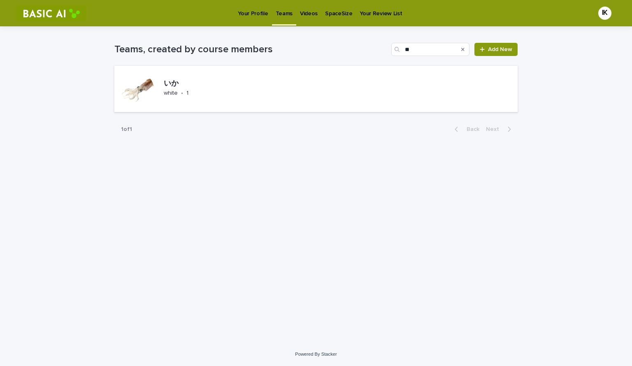
click at [281, 12] on p "Teams" at bounding box center [284, 8] width 17 height 17
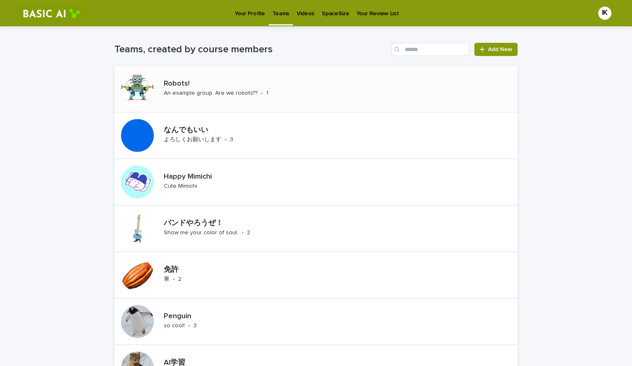
click at [384, 107] on div "Robots! An example group. Are we robots?? • 1" at bounding box center [315, 89] width 403 height 47
click at [212, 236] on div "Show me your color of soul." at bounding box center [201, 232] width 75 height 9
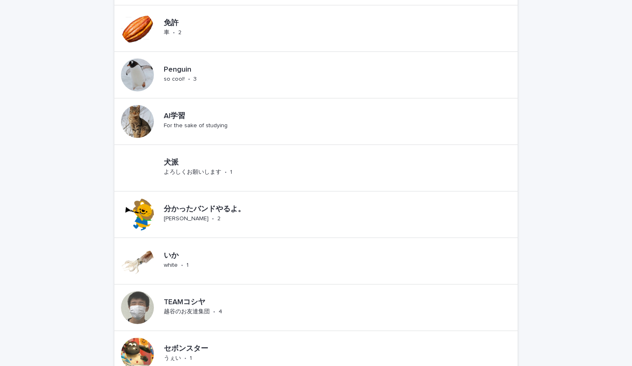
scroll to position [262, 0]
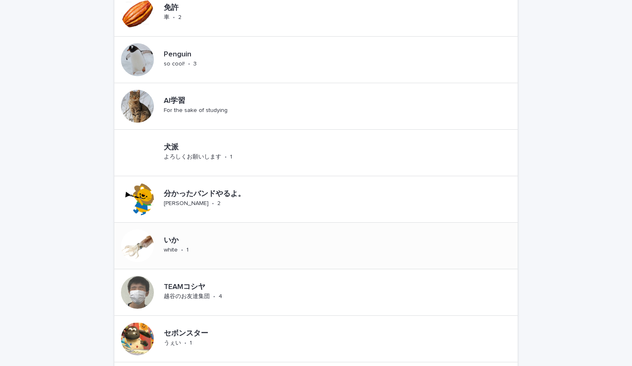
click at [202, 245] on p "いか" at bounding box center [184, 240] width 40 height 9
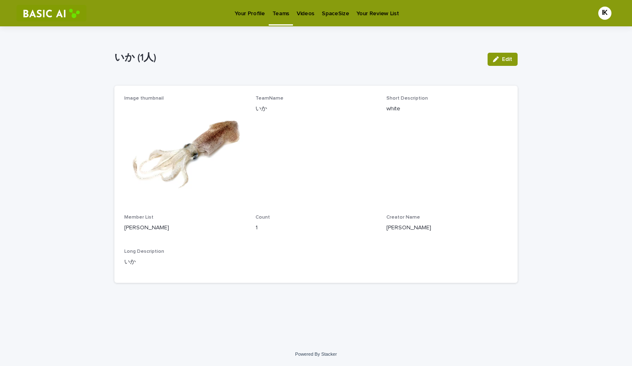
click at [190, 232] on p "[PERSON_NAME]" at bounding box center [184, 228] width 121 height 9
click at [206, 254] on p "Long Description" at bounding box center [316, 252] width 384 height 6
drag, startPoint x: 252, startPoint y: 255, endPoint x: 257, endPoint y: 255, distance: 5.4
click at [257, 255] on div "Image thumbnail TeamName いか Short Description white Member List [PERSON_NAME] C…" at bounding box center [316, 183] width 384 height 177
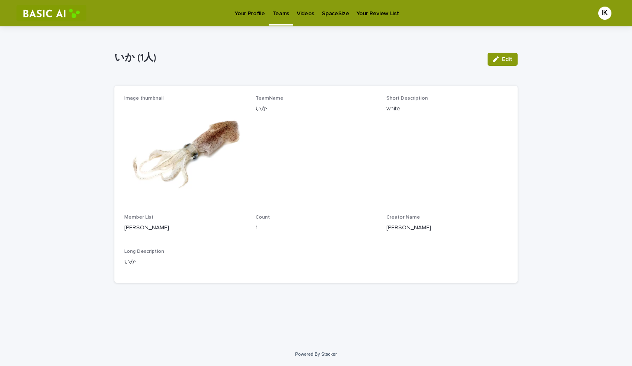
click at [256, 246] on div at bounding box center [256, 246] width 0 height 0
click at [282, 254] on p "Long Description" at bounding box center [316, 252] width 384 height 6
click at [277, 12] on p "Teams" at bounding box center [280, 8] width 17 height 17
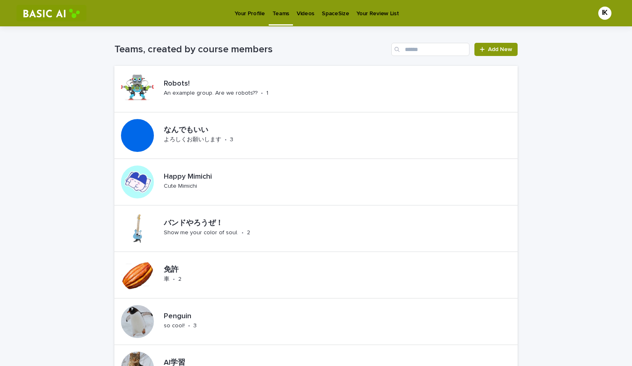
click at [602, 17] on div "IK" at bounding box center [604, 13] width 13 height 13
click at [421, 15] on div at bounding box center [316, 13] width 632 height 26
click at [356, 9] on p "Your Review List" at bounding box center [377, 8] width 42 height 17
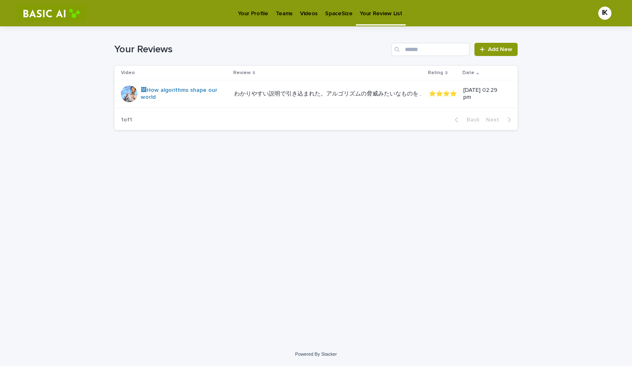
click at [337, 10] on p "SpaceSize" at bounding box center [338, 8] width 27 height 17
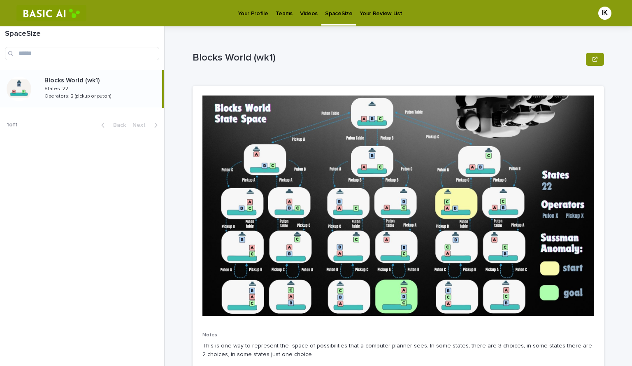
click at [293, 15] on div "Teams" at bounding box center [284, 8] width 24 height 17
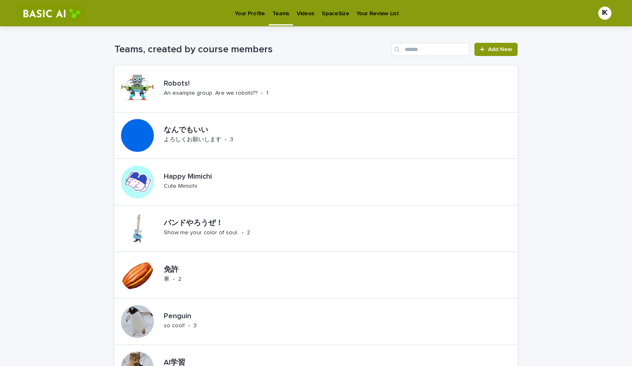
click at [242, 13] on p "Your Profile" at bounding box center [250, 8] width 30 height 17
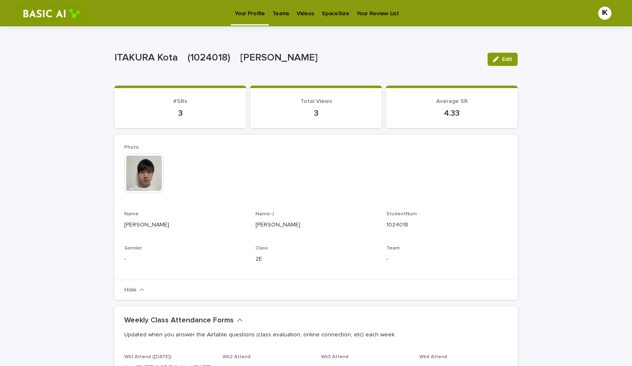
click at [279, 13] on p "Teams" at bounding box center [280, 8] width 17 height 17
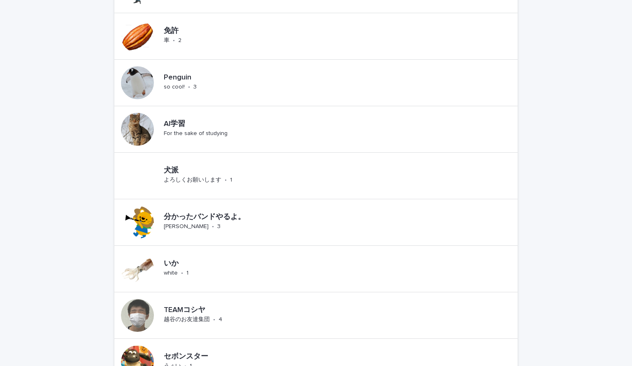
scroll to position [240, 0]
click at [184, 281] on div "いか white • 1" at bounding box center [184, 268] width 46 height 26
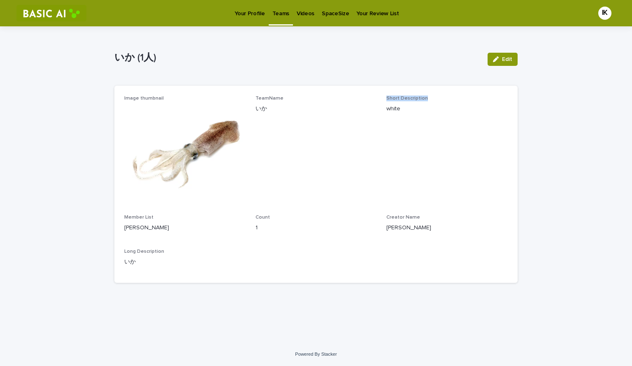
drag, startPoint x: 383, startPoint y: 101, endPoint x: 435, endPoint y: 103, distance: 52.7
click at [435, 103] on div "Image thumbnail TeamName いか Short Description white Member List [PERSON_NAME] C…" at bounding box center [315, 184] width 403 height 197
click at [432, 109] on div at bounding box center [432, 109] width 0 height 0
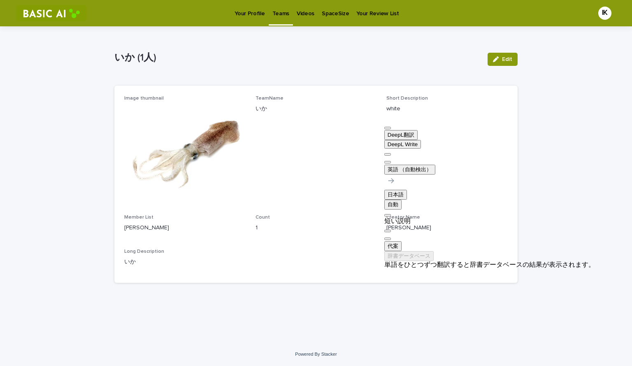
click at [328, 173] on span "TeamName いか" at bounding box center [316, 149] width 121 height 109
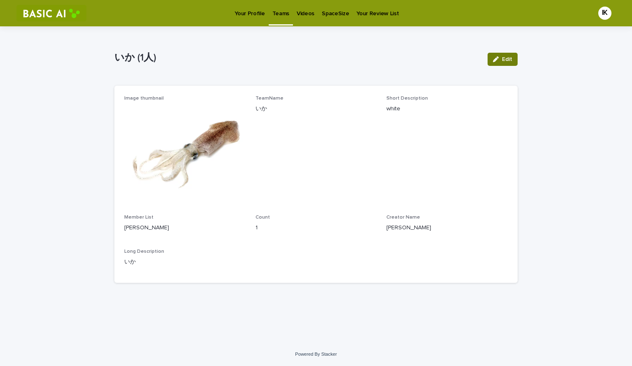
click at [500, 66] on button "Edit" at bounding box center [503, 59] width 30 height 13
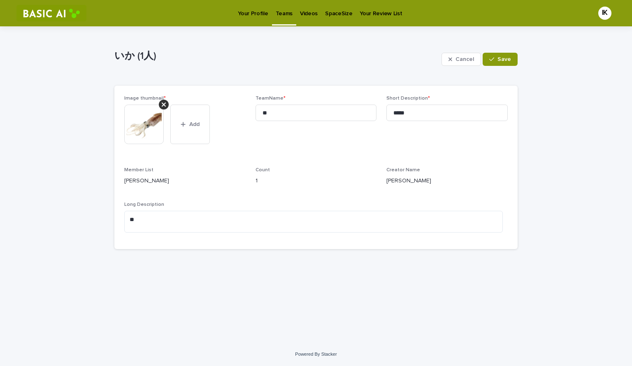
click at [195, 185] on p "[PERSON_NAME]" at bounding box center [184, 181] width 121 height 9
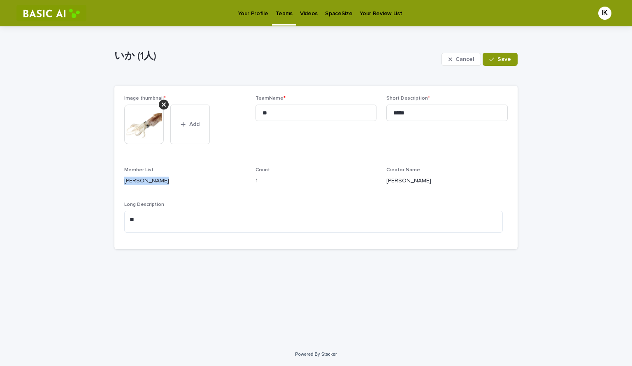
click at [195, 185] on p "[PERSON_NAME]" at bounding box center [184, 181] width 121 height 9
click at [205, 191] on div "Member List [PERSON_NAME]" at bounding box center [184, 179] width 121 height 24
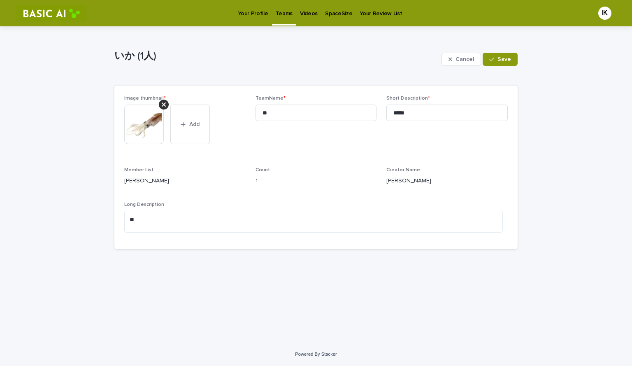
click at [274, 185] on p "1" at bounding box center [316, 181] width 121 height 9
click at [303, 173] on p "Count" at bounding box center [316, 170] width 121 height 6
click at [449, 62] on div "button" at bounding box center [452, 59] width 7 height 6
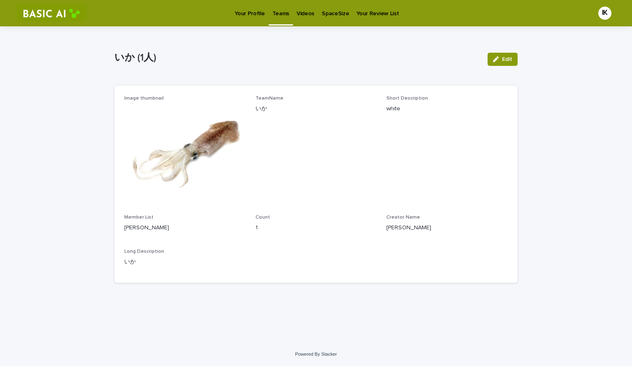
click at [308, 14] on p "Videos" at bounding box center [306, 8] width 18 height 17
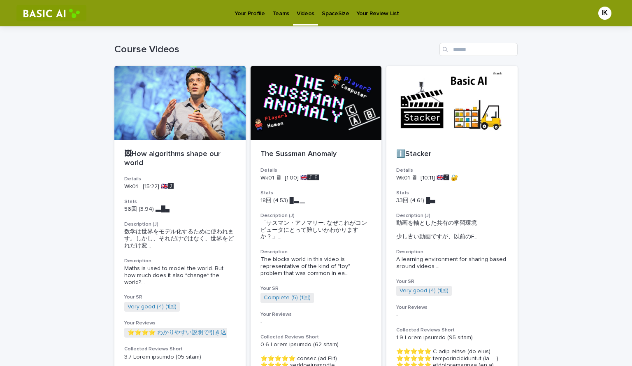
click at [277, 12] on p "Teams" at bounding box center [280, 8] width 17 height 17
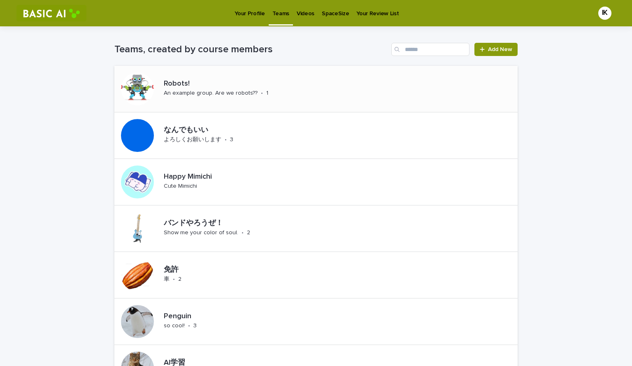
drag, startPoint x: 252, startPoint y: 97, endPoint x: 209, endPoint y: 100, distance: 43.7
click at [209, 97] on div "An example group. Are we robots??" at bounding box center [211, 92] width 94 height 9
click at [182, 143] on p "よろしくお願いします" at bounding box center [193, 139] width 58 height 7
click at [488, 52] on span "Add New" at bounding box center [500, 50] width 24 height 6
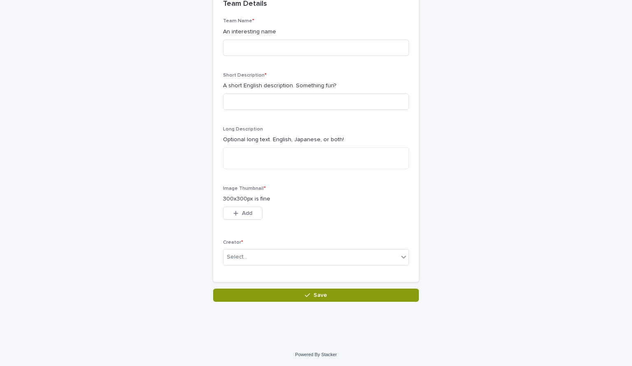
scroll to position [126, 0]
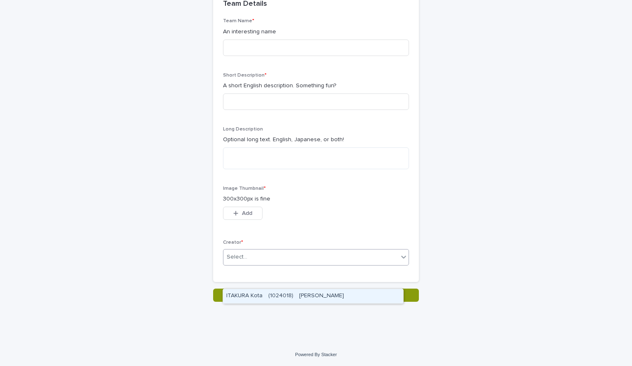
click at [358, 264] on div "Select..." at bounding box center [311, 257] width 175 height 14
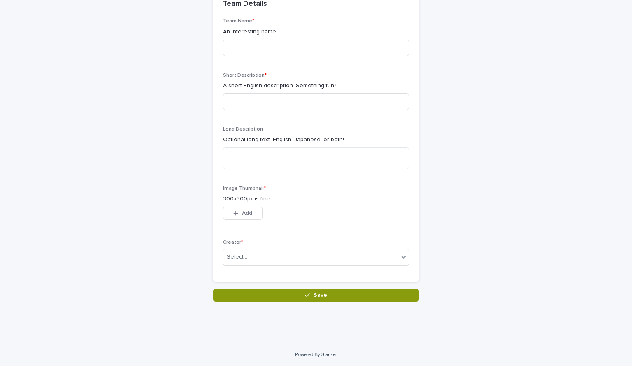
click at [375, 207] on div "Image Thumbnail * 300x300px is fine This file cannot be opened Download File Add" at bounding box center [316, 208] width 186 height 44
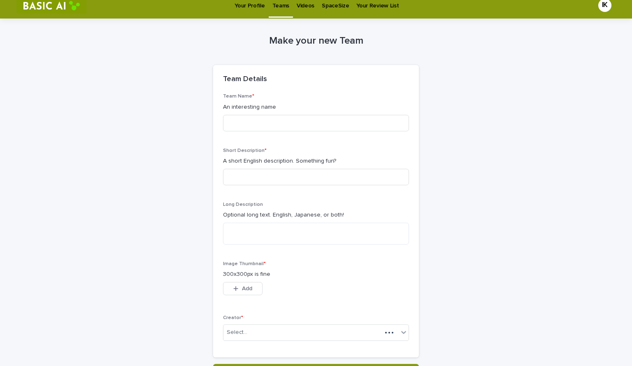
scroll to position [0, 0]
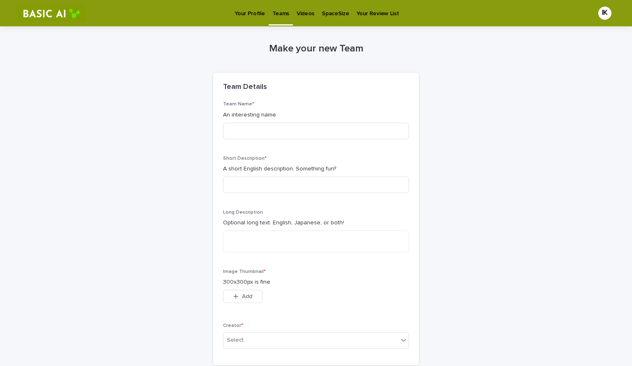
click at [270, 17] on div "Teams" at bounding box center [281, 8] width 24 height 17
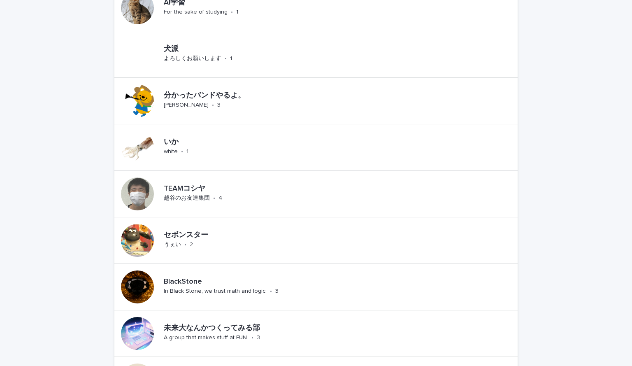
scroll to position [361, 0]
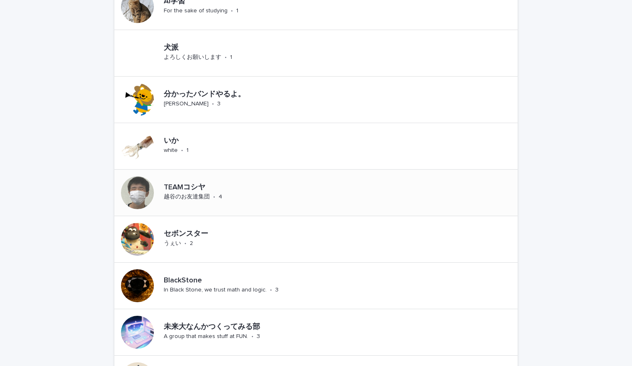
click at [264, 192] on p "TEAMコシヤ" at bounding box center [214, 187] width 100 height 9
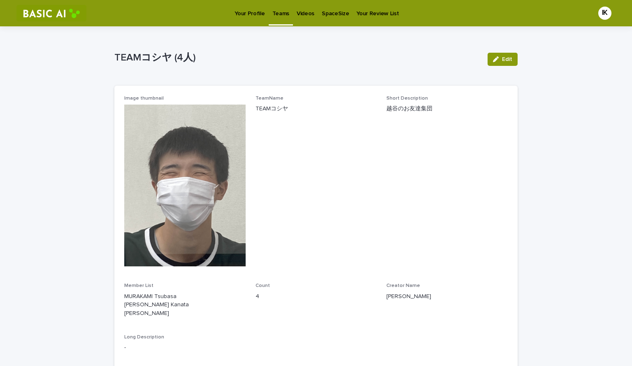
click at [211, 182] on img at bounding box center [184, 186] width 121 height 162
click at [296, 113] on div "TEAMコシヤ" at bounding box center [316, 108] width 121 height 10
drag, startPoint x: 312, startPoint y: 175, endPoint x: 313, endPoint y: 186, distance: 12.0
click at [313, 186] on span "TeamName TEAMコシヤ" at bounding box center [316, 183] width 121 height 177
drag, startPoint x: 313, startPoint y: 186, endPoint x: 363, endPoint y: 227, distance: 64.4
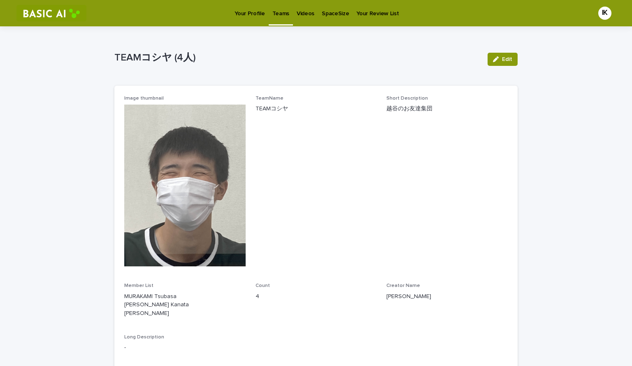
click at [361, 226] on span "TeamName TEAMコシヤ" at bounding box center [316, 183] width 121 height 177
click at [396, 301] on p "[PERSON_NAME]" at bounding box center [447, 296] width 121 height 9
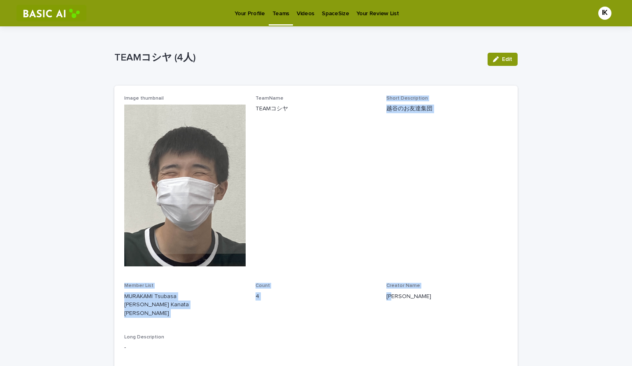
drag, startPoint x: 396, startPoint y: 313, endPoint x: 290, endPoint y: 212, distance: 146.4
click at [290, 212] on div "Image thumbnail TeamName TEAMコシヤ Short Description [PERSON_NAME]のお友達集団 Member L…" at bounding box center [316, 226] width 384 height 263
click at [302, 143] on span "TeamName TEAMコシヤ" at bounding box center [316, 183] width 121 height 177
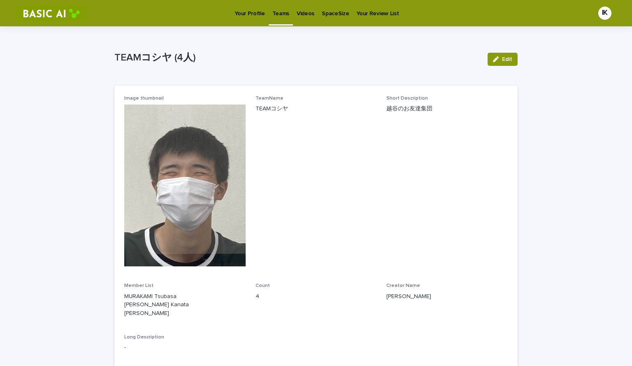
click at [251, 9] on p "Your Profile" at bounding box center [250, 8] width 30 height 17
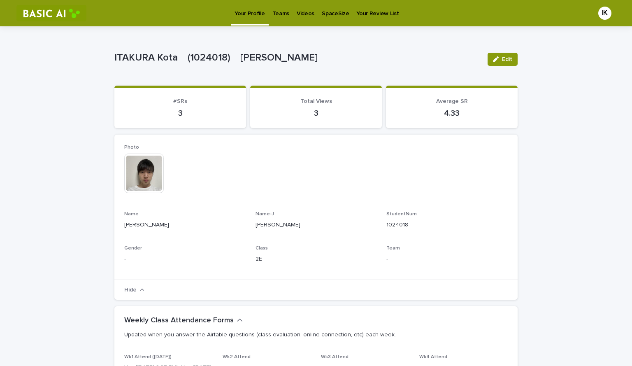
click at [130, 293] on button "Hide" at bounding box center [134, 290] width 20 height 6
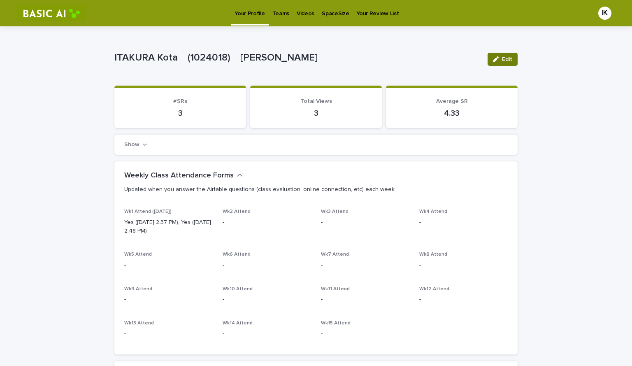
click at [507, 66] on button "Edit" at bounding box center [503, 59] width 30 height 13
click at [501, 66] on button "Save" at bounding box center [500, 59] width 35 height 13
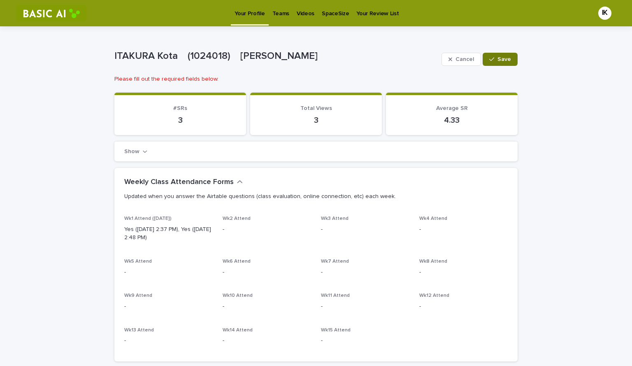
click at [501, 62] on span "Save" at bounding box center [505, 59] width 14 height 6
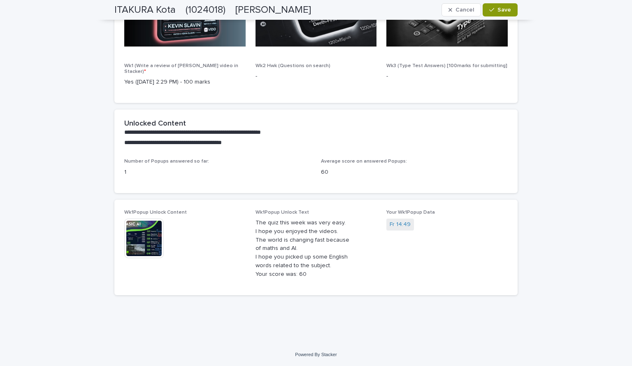
scroll to position [543, 0]
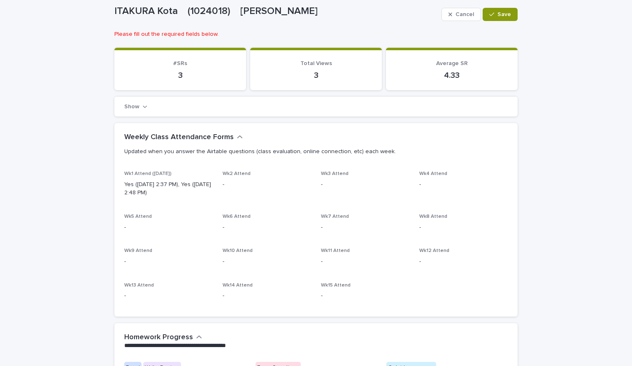
scroll to position [37, 0]
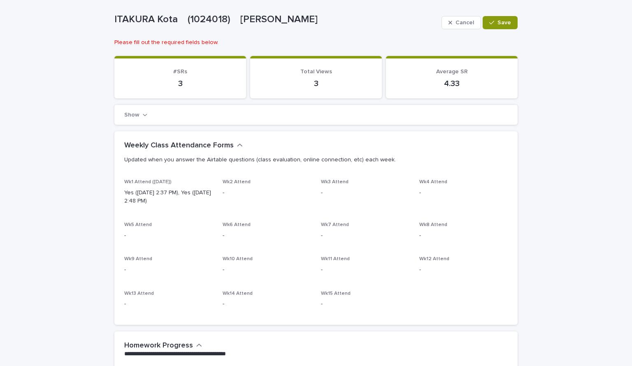
click at [152, 123] on div "Show" at bounding box center [315, 115] width 403 height 21
click at [161, 125] on div "Show" at bounding box center [315, 115] width 403 height 21
click at [144, 118] on button "Show" at bounding box center [135, 115] width 23 height 6
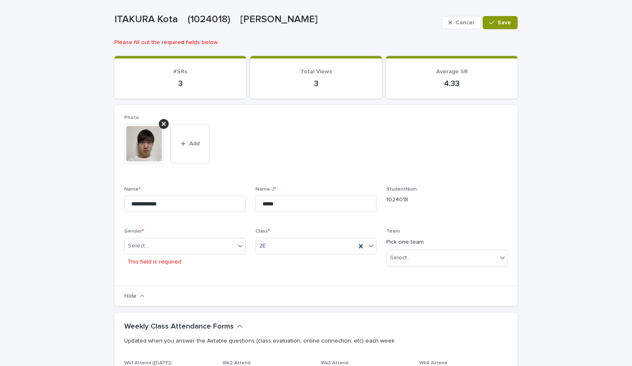
click at [207, 276] on div "Gender * Select... This field is required" at bounding box center [184, 251] width 121 height 47
click at [212, 253] on div "Select..." at bounding box center [180, 246] width 110 height 14
click at [203, 302] on div "M" at bounding box center [182, 303] width 117 height 14
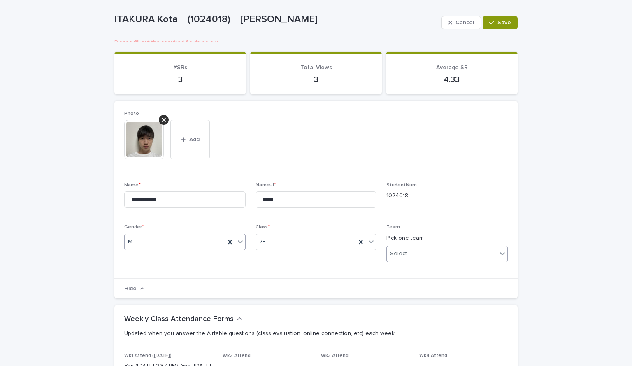
click at [404, 268] on div "Team Pick one team Select..." at bounding box center [447, 246] width 121 height 44
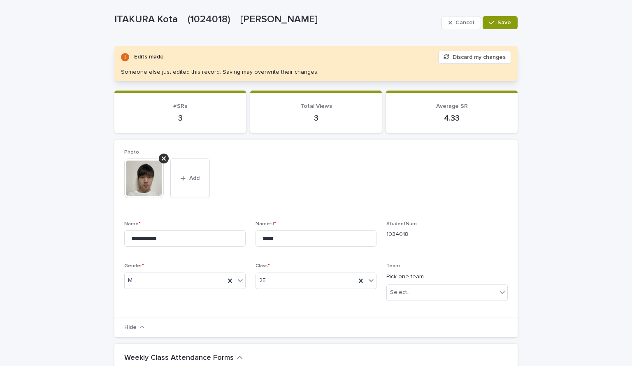
click at [434, 296] on div "**********" at bounding box center [316, 228] width 384 height 158
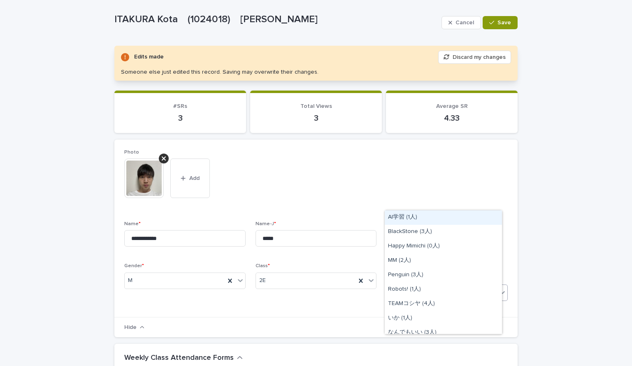
click at [498, 296] on icon at bounding box center [502, 292] width 8 height 8
click at [461, 320] on div "いか (1人)" at bounding box center [443, 318] width 117 height 14
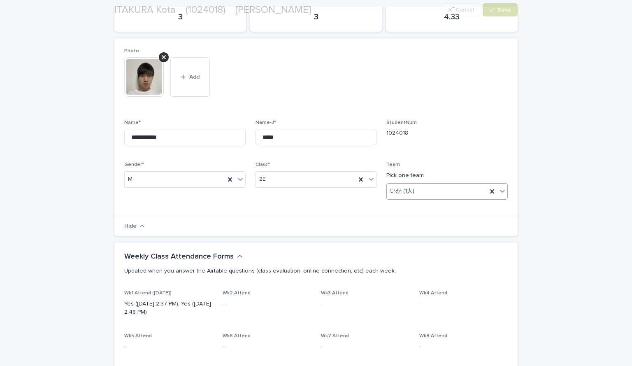
scroll to position [140, 0]
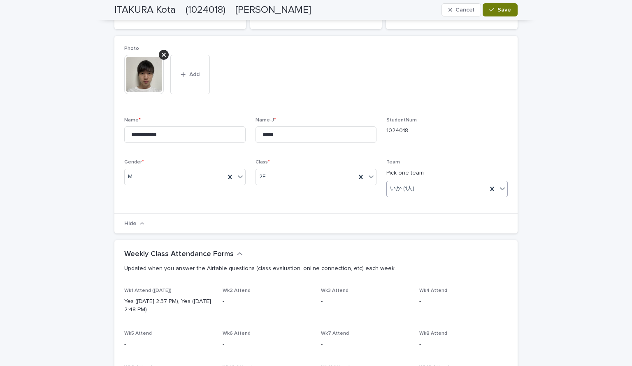
click at [499, 12] on span "Save" at bounding box center [505, 10] width 14 height 6
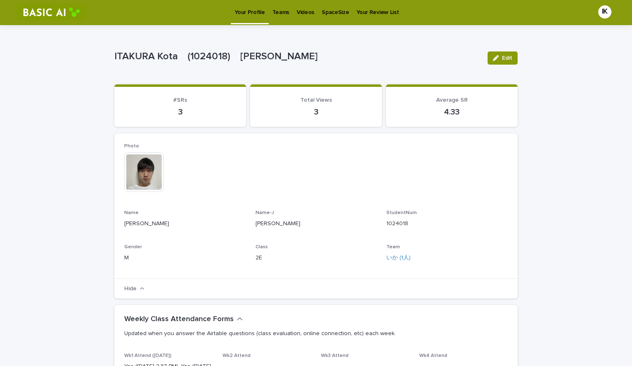
scroll to position [1, 0]
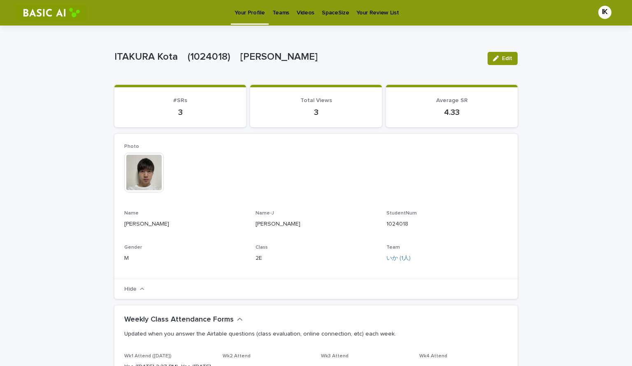
click at [282, 12] on p "Teams" at bounding box center [280, 7] width 17 height 17
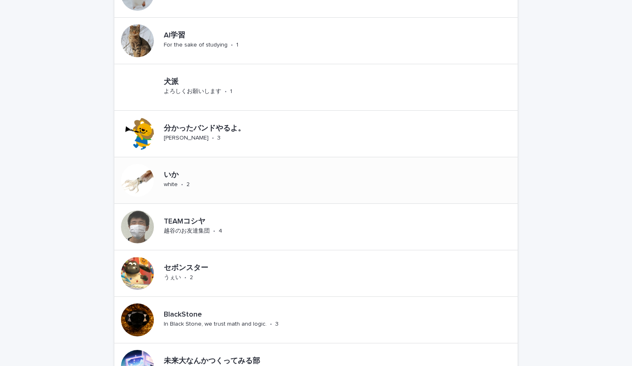
click at [178, 188] on p "white" at bounding box center [171, 184] width 14 height 7
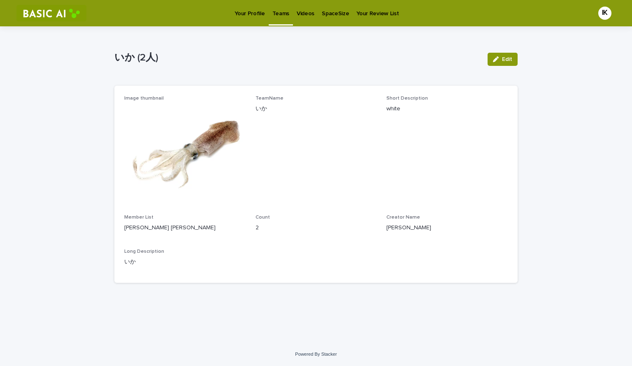
scroll to position [30, 0]
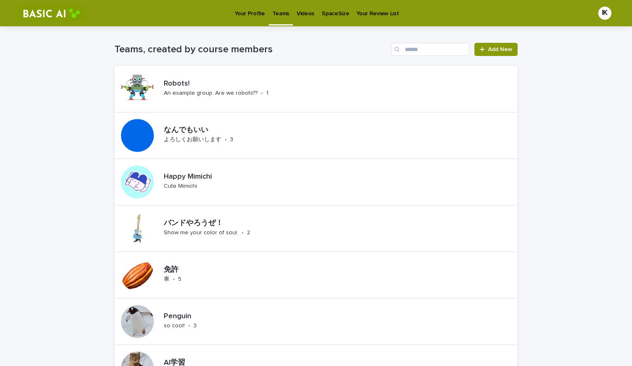
click at [256, 19] on link "Your Profile" at bounding box center [249, 13] width 37 height 26
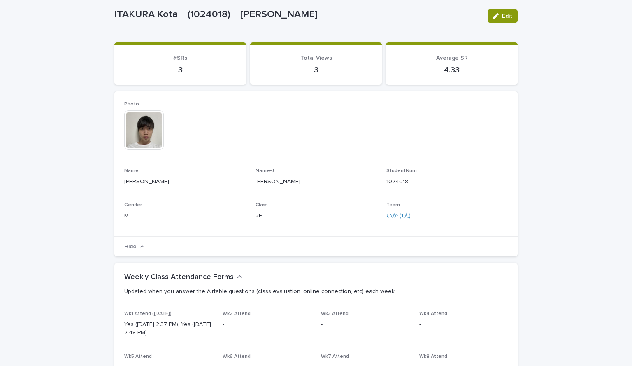
scroll to position [44, 0]
